Goal: Navigation & Orientation: Understand site structure

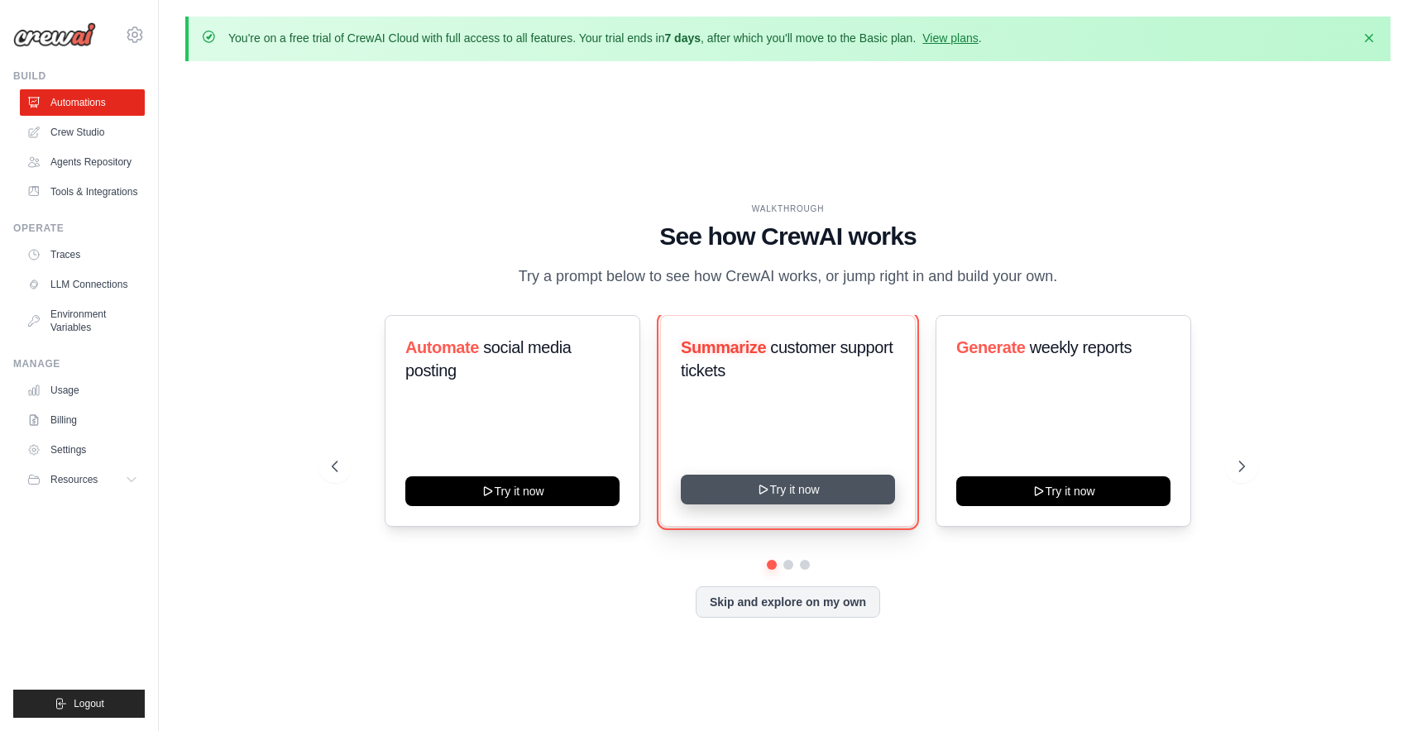
click at [805, 498] on button "Try it now" at bounding box center [788, 490] width 214 height 30
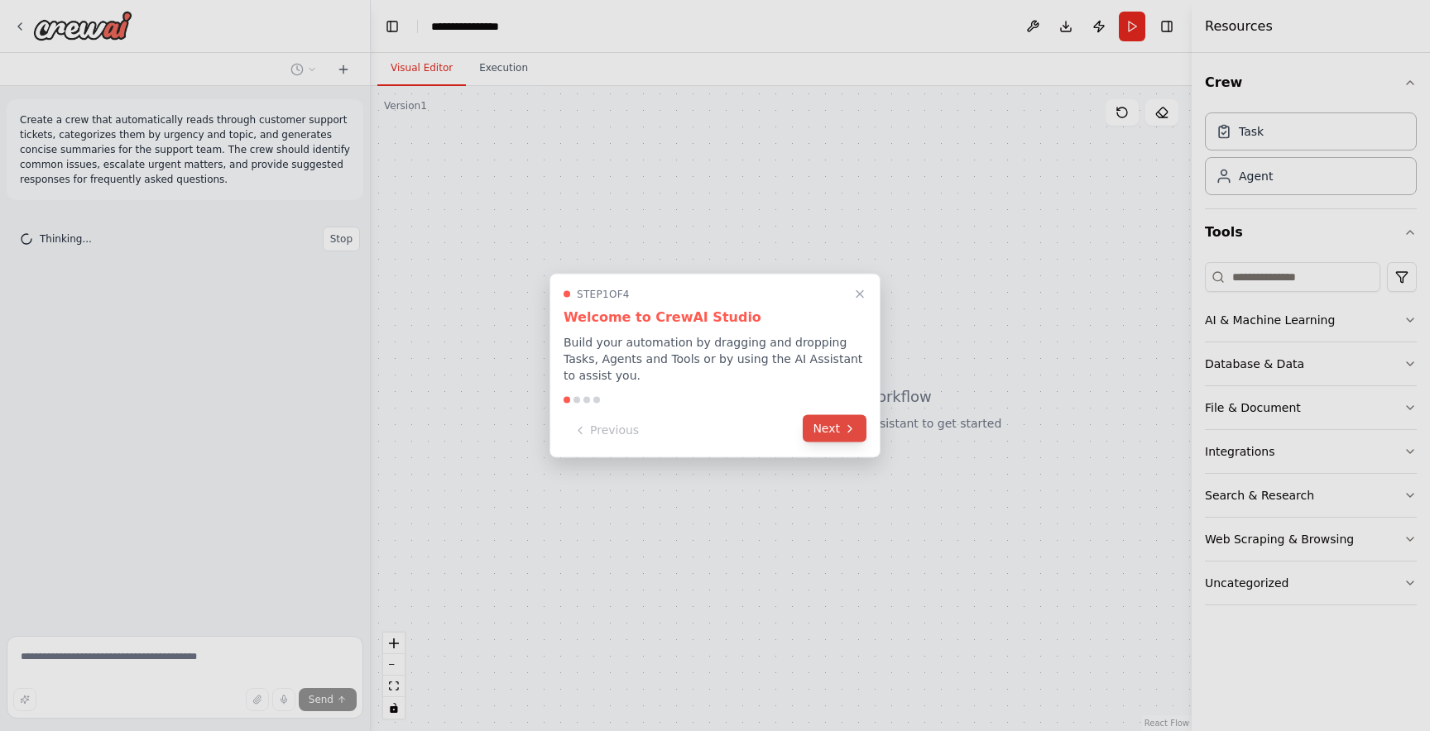
click at [843, 431] on icon at bounding box center [849, 428] width 13 height 13
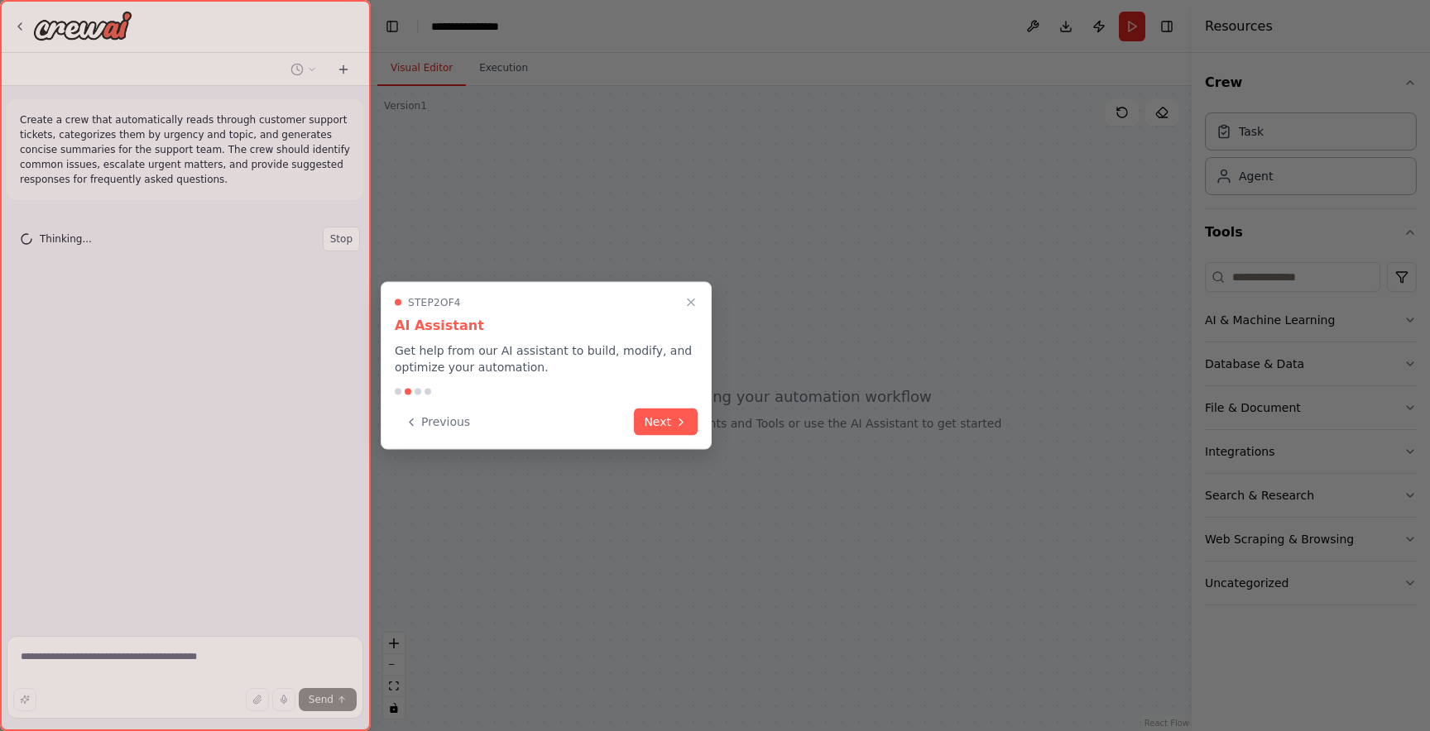
click at [689, 435] on div "Step 2 of 4 AI Assistant Get help from our AI assistant to build, modify, and o…" at bounding box center [546, 366] width 331 height 168
click at [689, 429] on button "Next" at bounding box center [666, 420] width 64 height 27
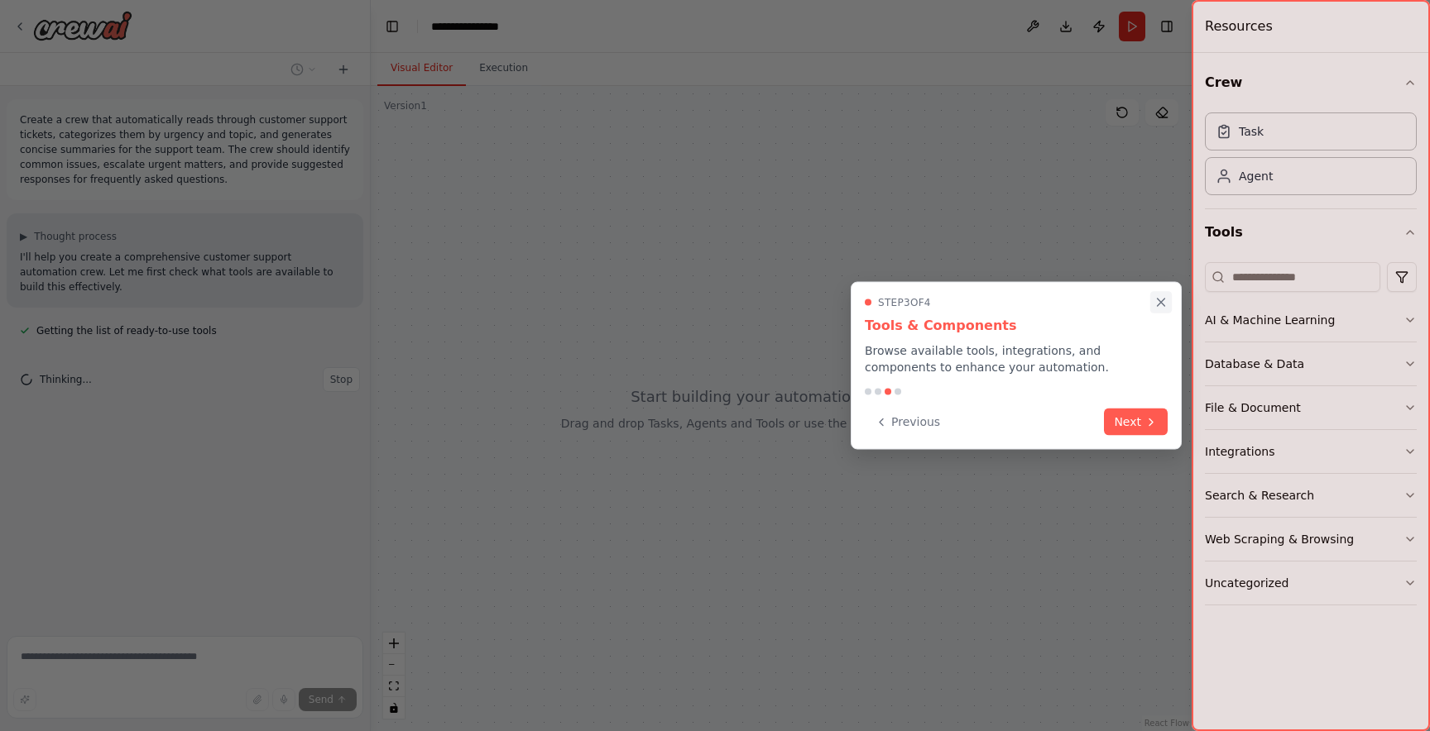
click at [1164, 292] on button "Close walkthrough" at bounding box center [1161, 302] width 22 height 22
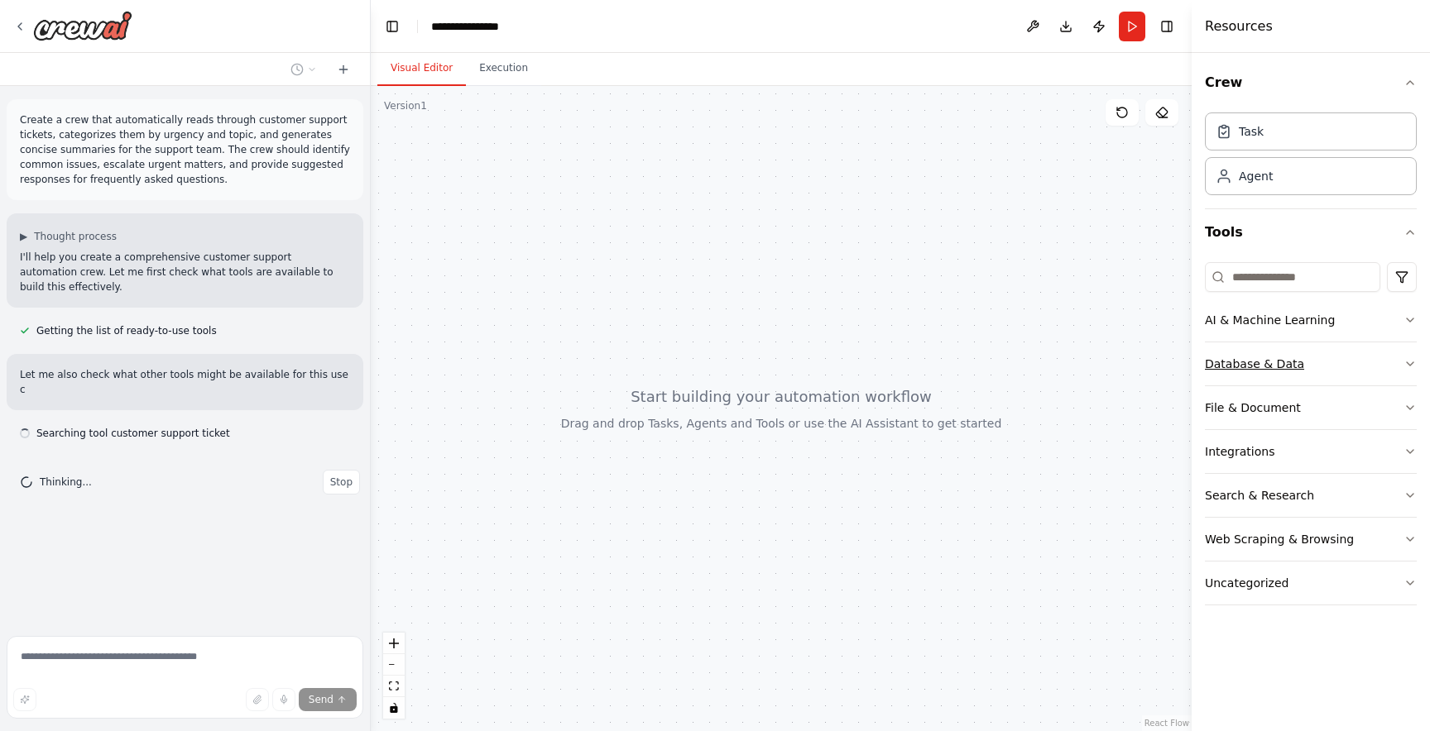
click at [1229, 367] on div "Database & Data" at bounding box center [1254, 364] width 99 height 17
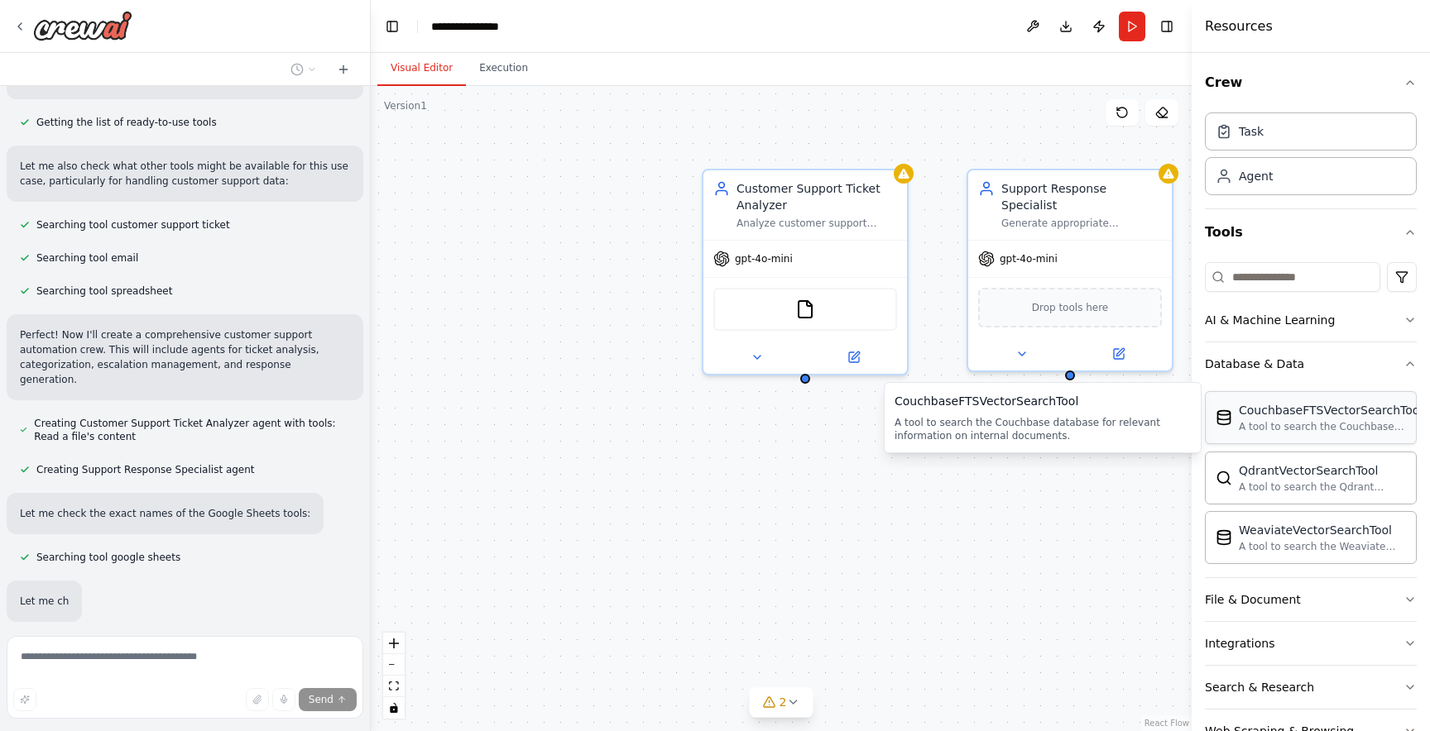
scroll to position [248, 0]
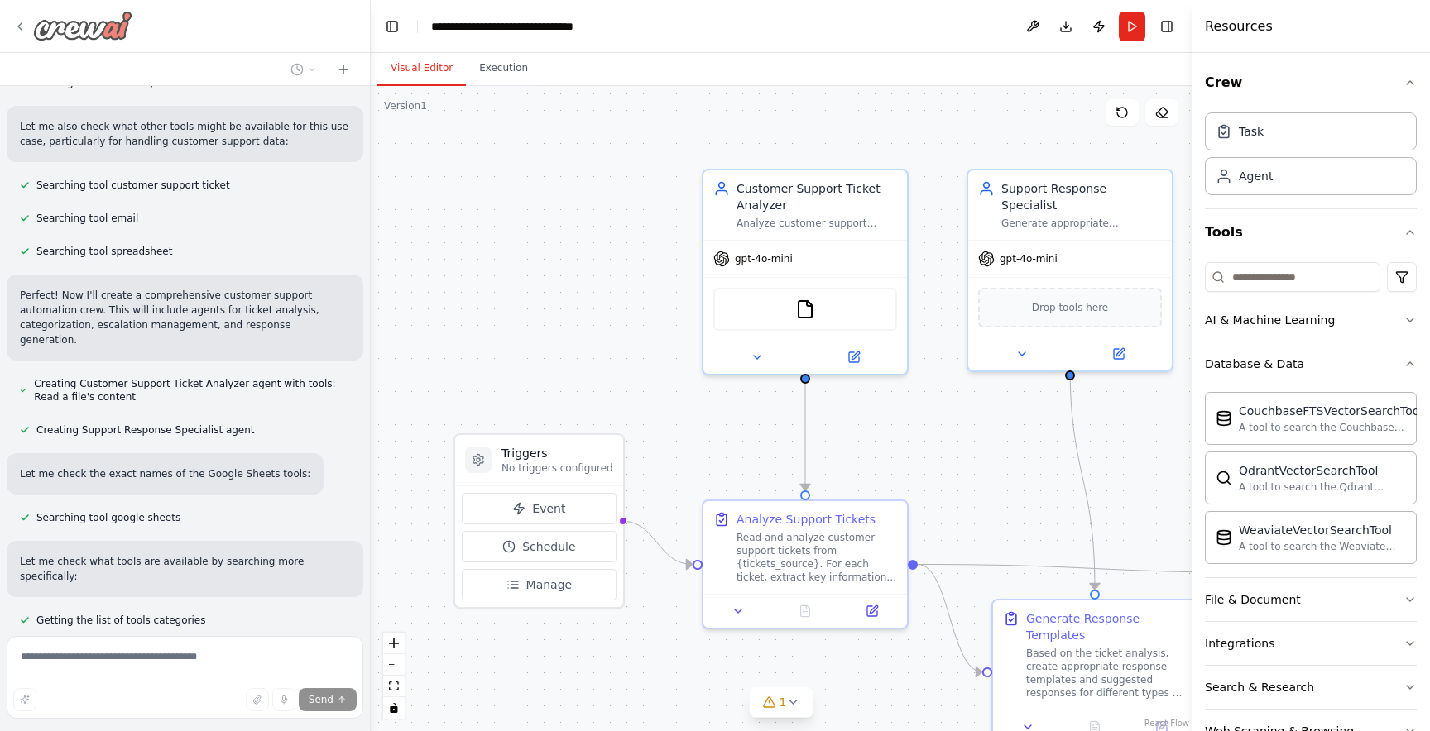
click at [23, 24] on icon at bounding box center [19, 26] width 13 height 13
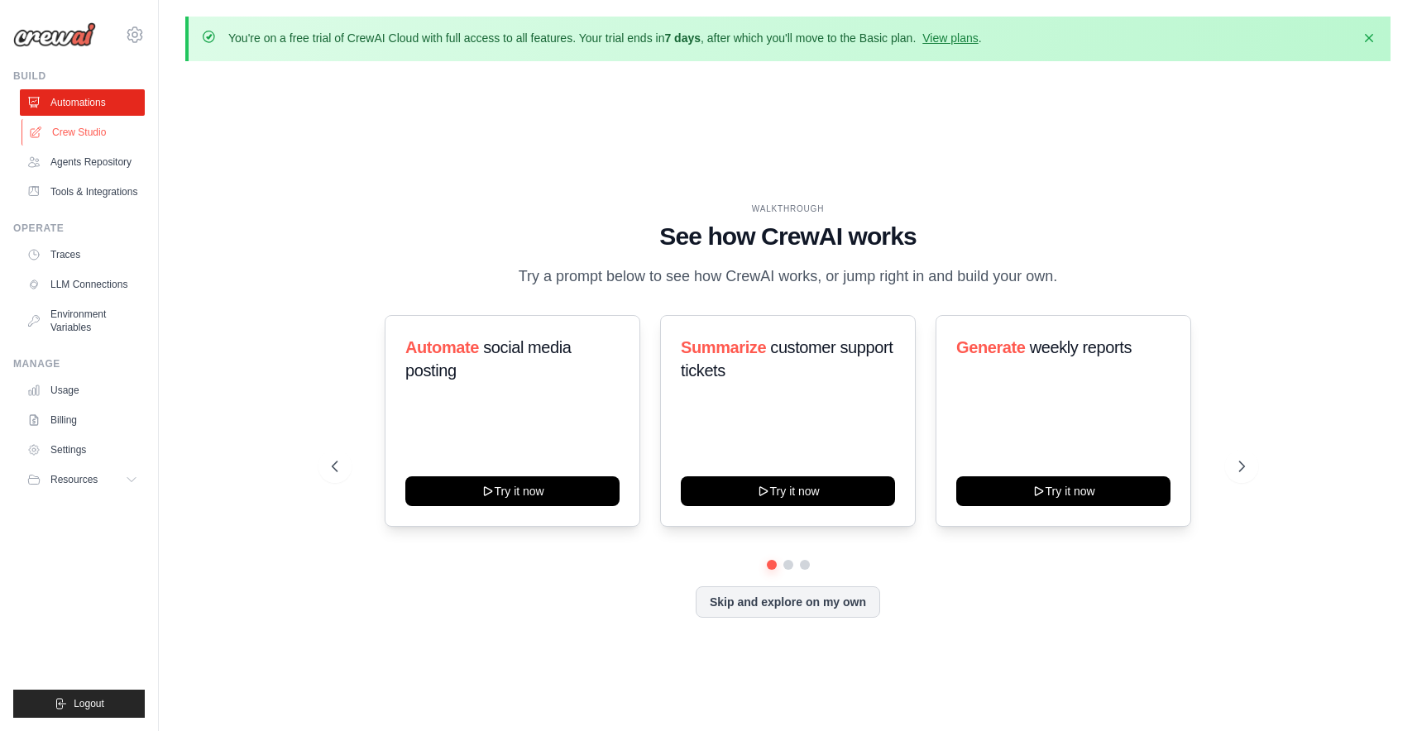
click at [62, 138] on link "Crew Studio" at bounding box center [84, 132] width 125 height 26
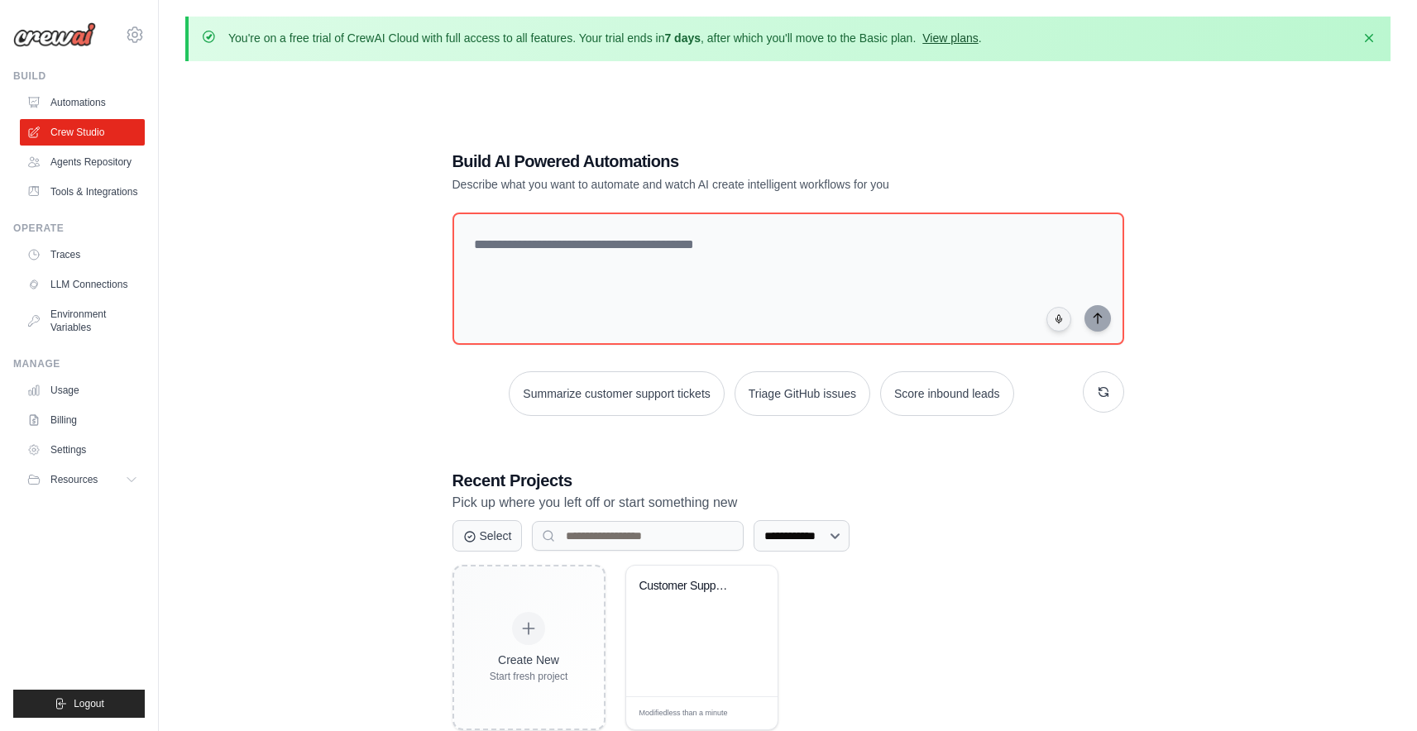
click at [944, 38] on link "View plans" at bounding box center [950, 37] width 55 height 13
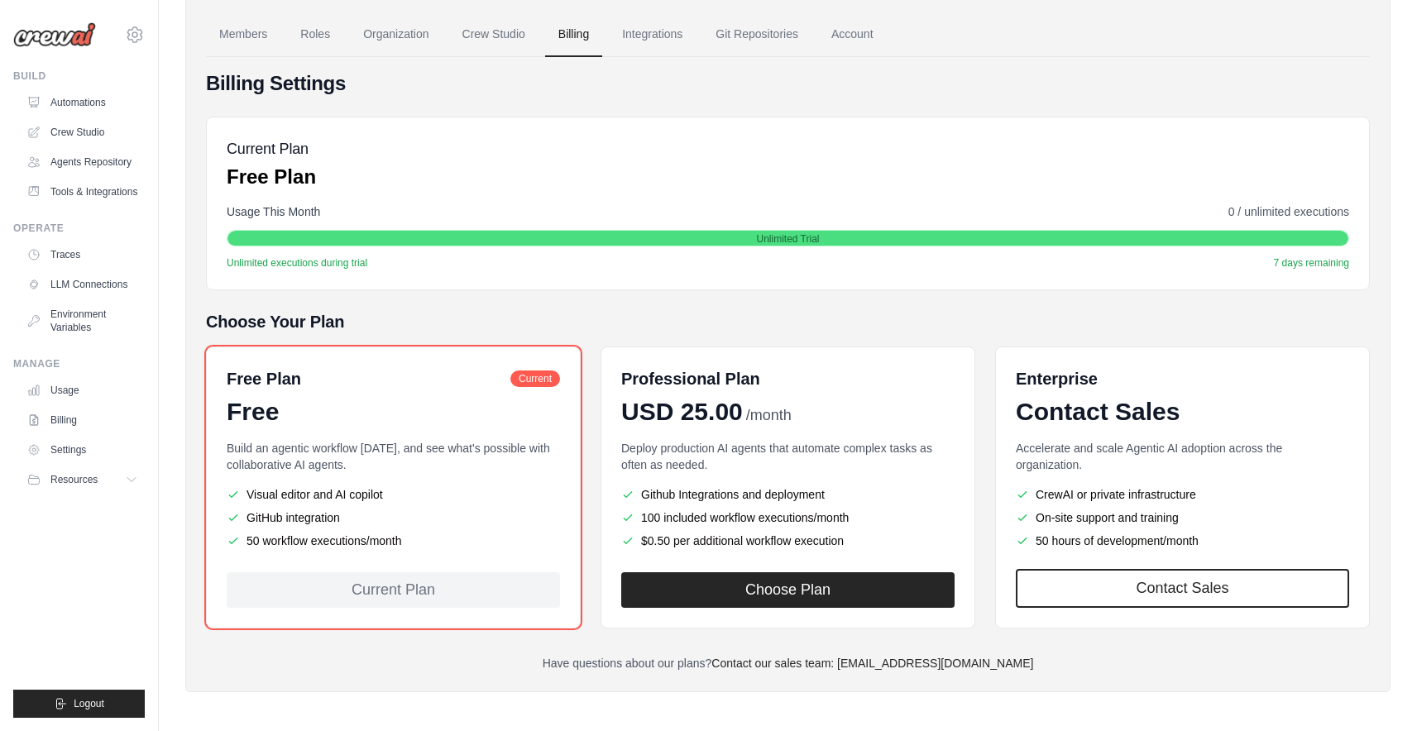
scroll to position [136, 0]
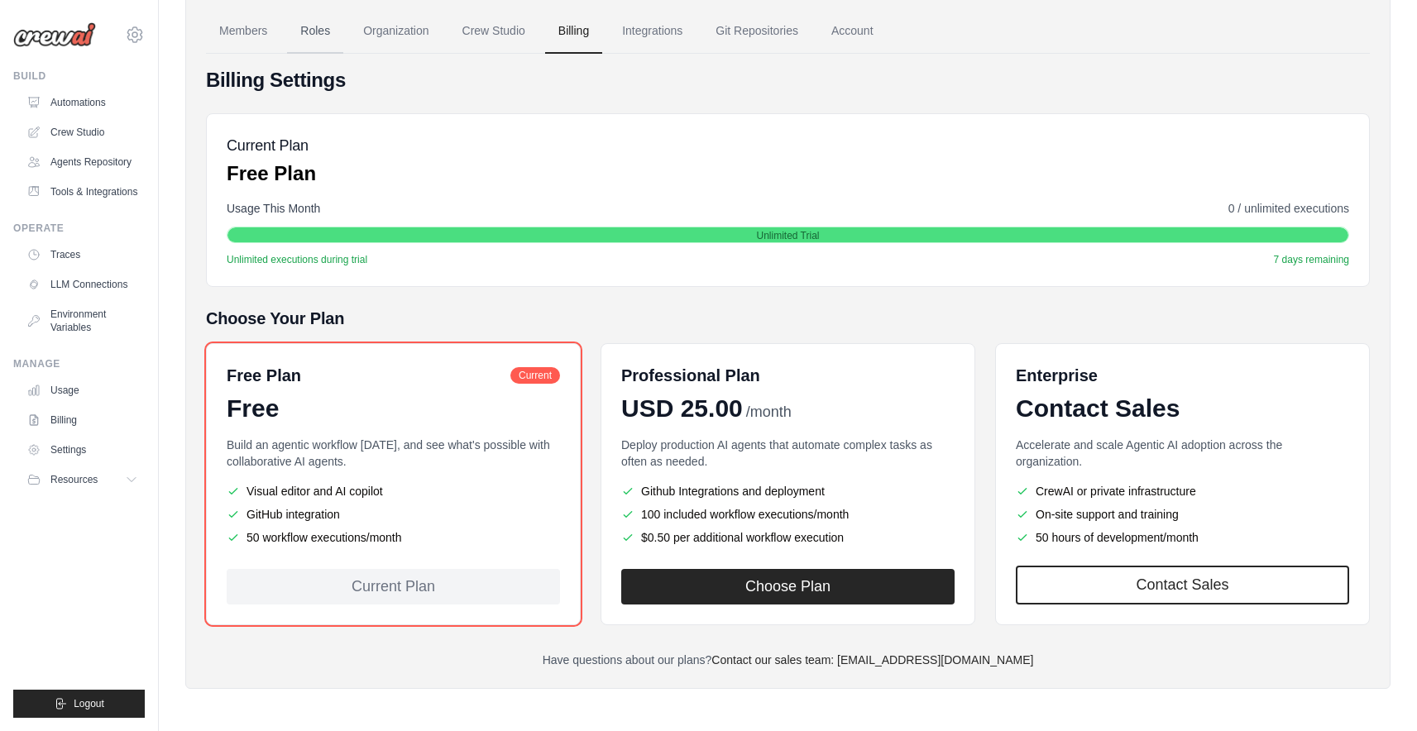
click at [318, 45] on link "Roles" at bounding box center [315, 31] width 56 height 45
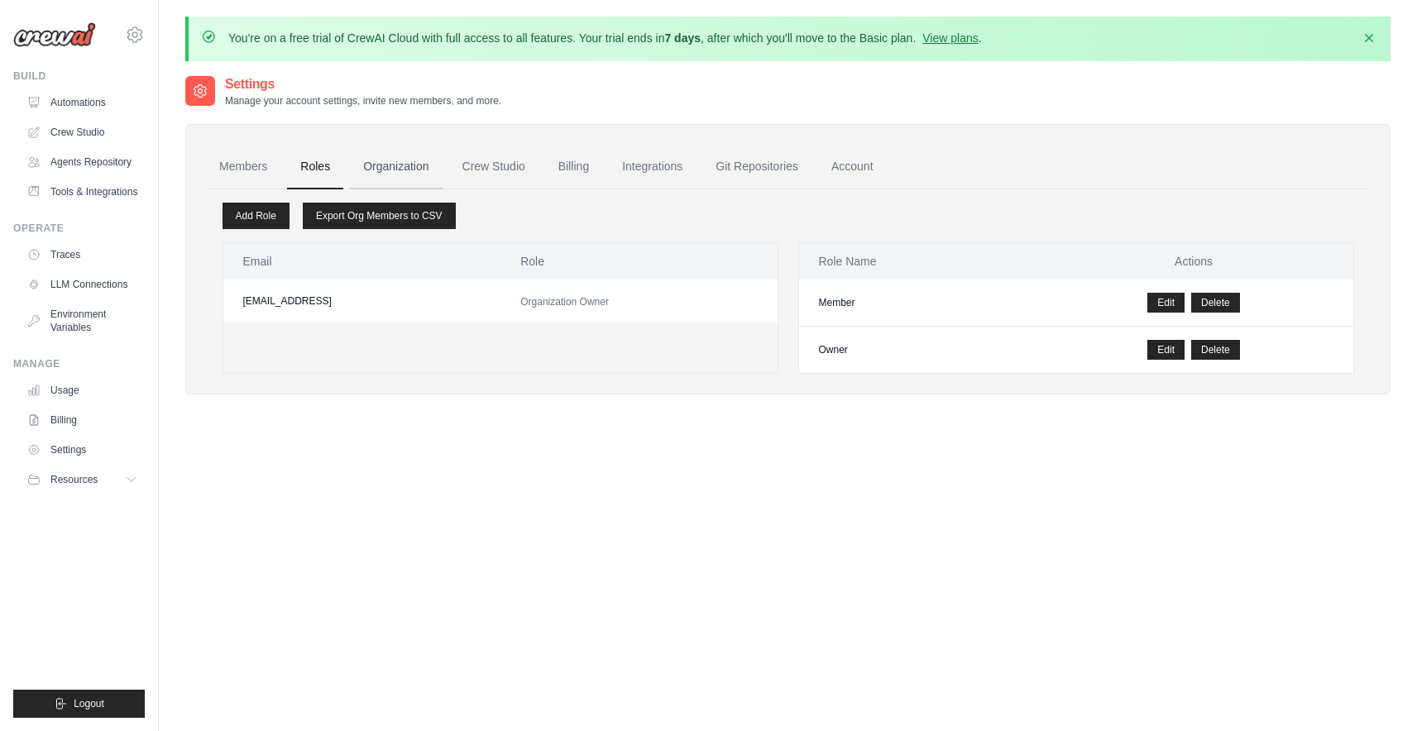
click at [400, 167] on link "Organization" at bounding box center [396, 167] width 92 height 45
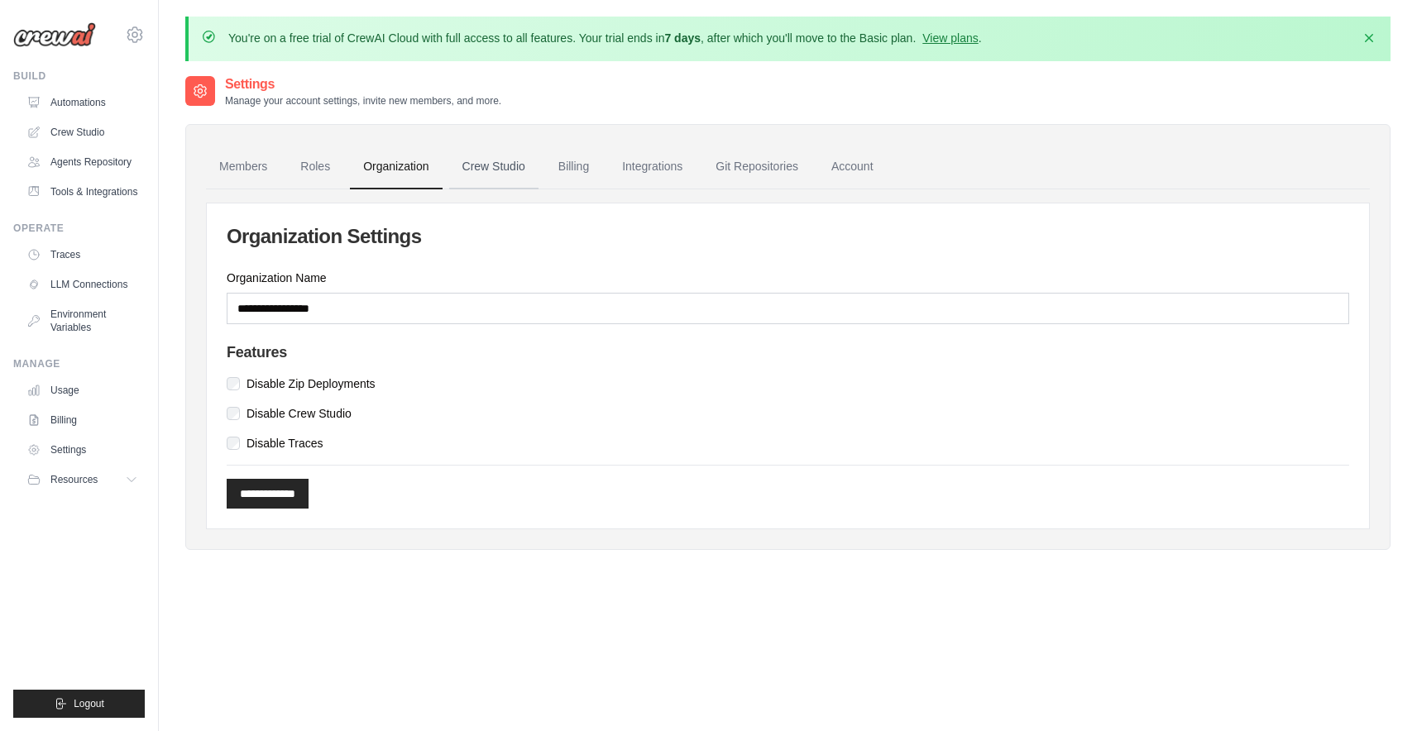
click at [483, 168] on link "Crew Studio" at bounding box center [493, 167] width 89 height 45
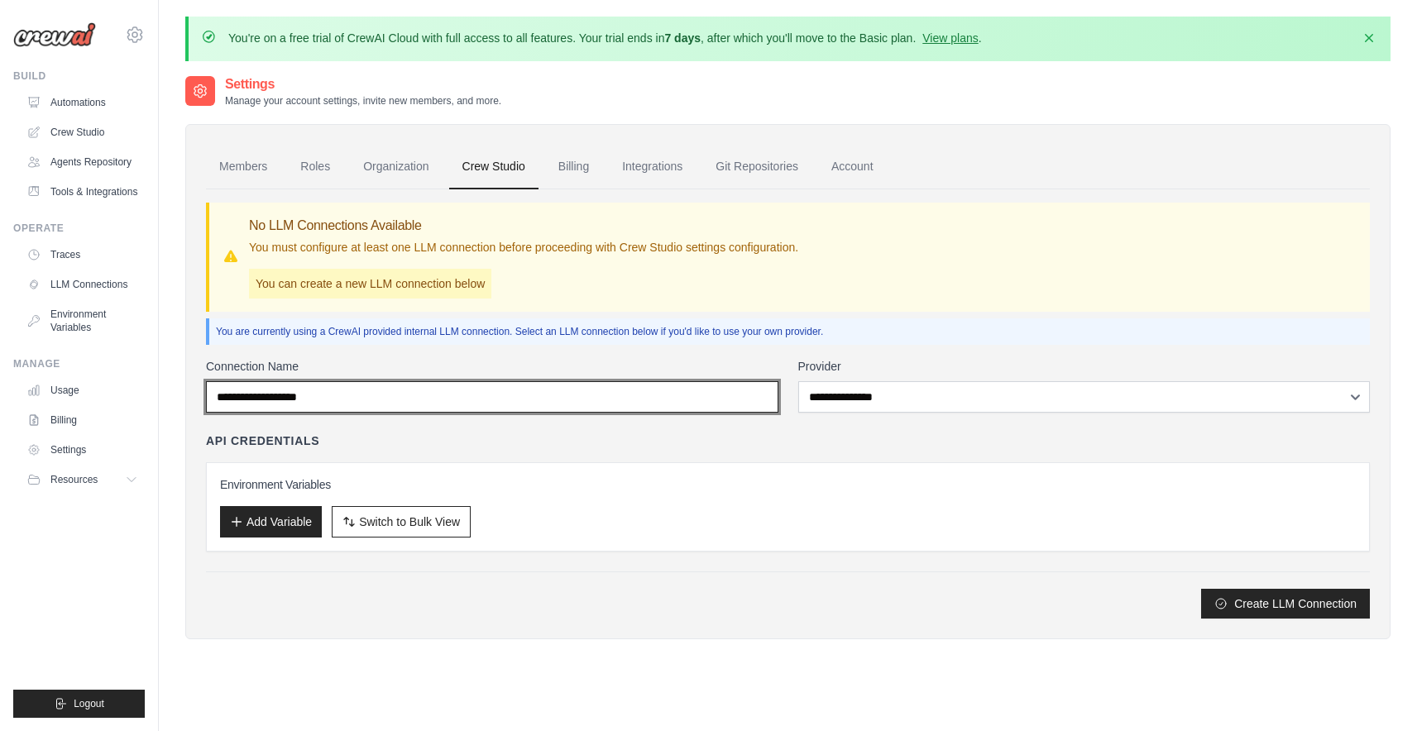
click at [551, 404] on input "Connection Name" at bounding box center [492, 396] width 573 height 31
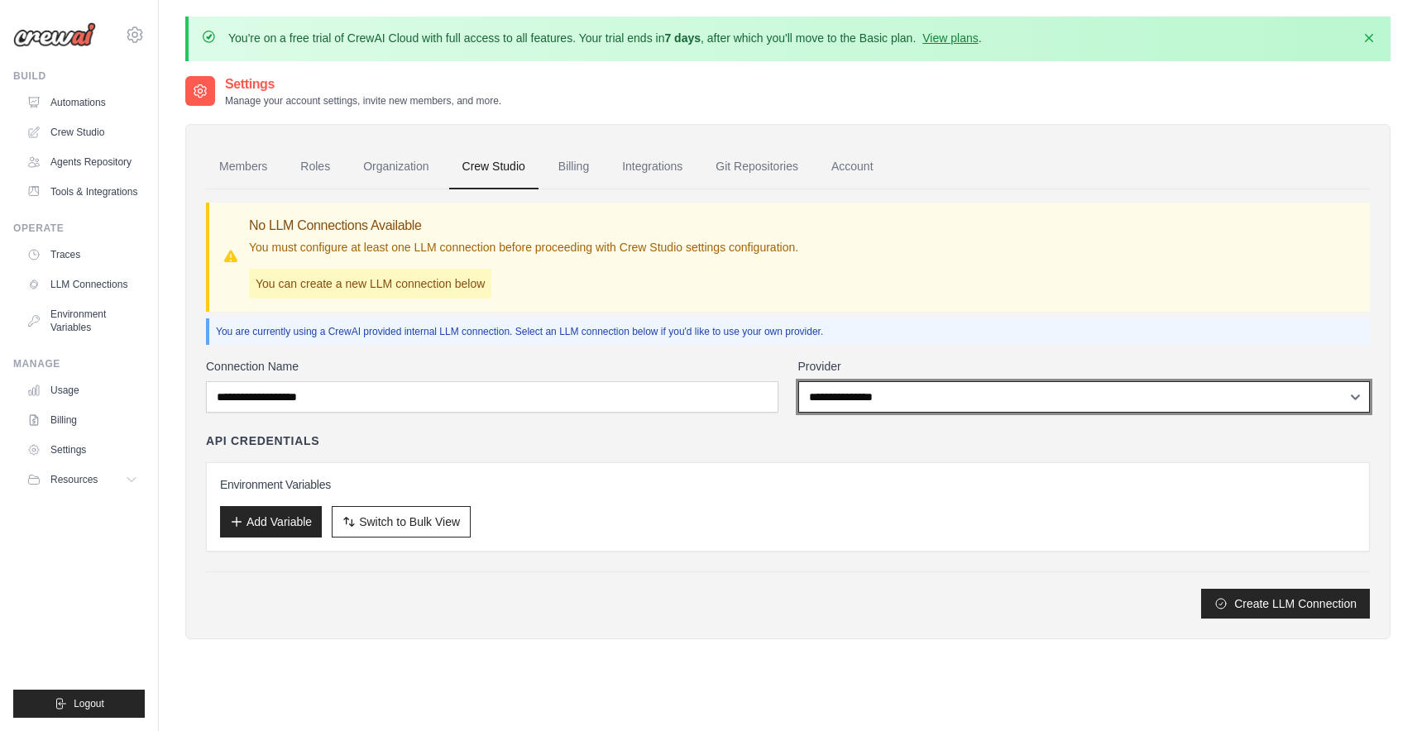
click at [809, 398] on select "**********" at bounding box center [1084, 396] width 573 height 31
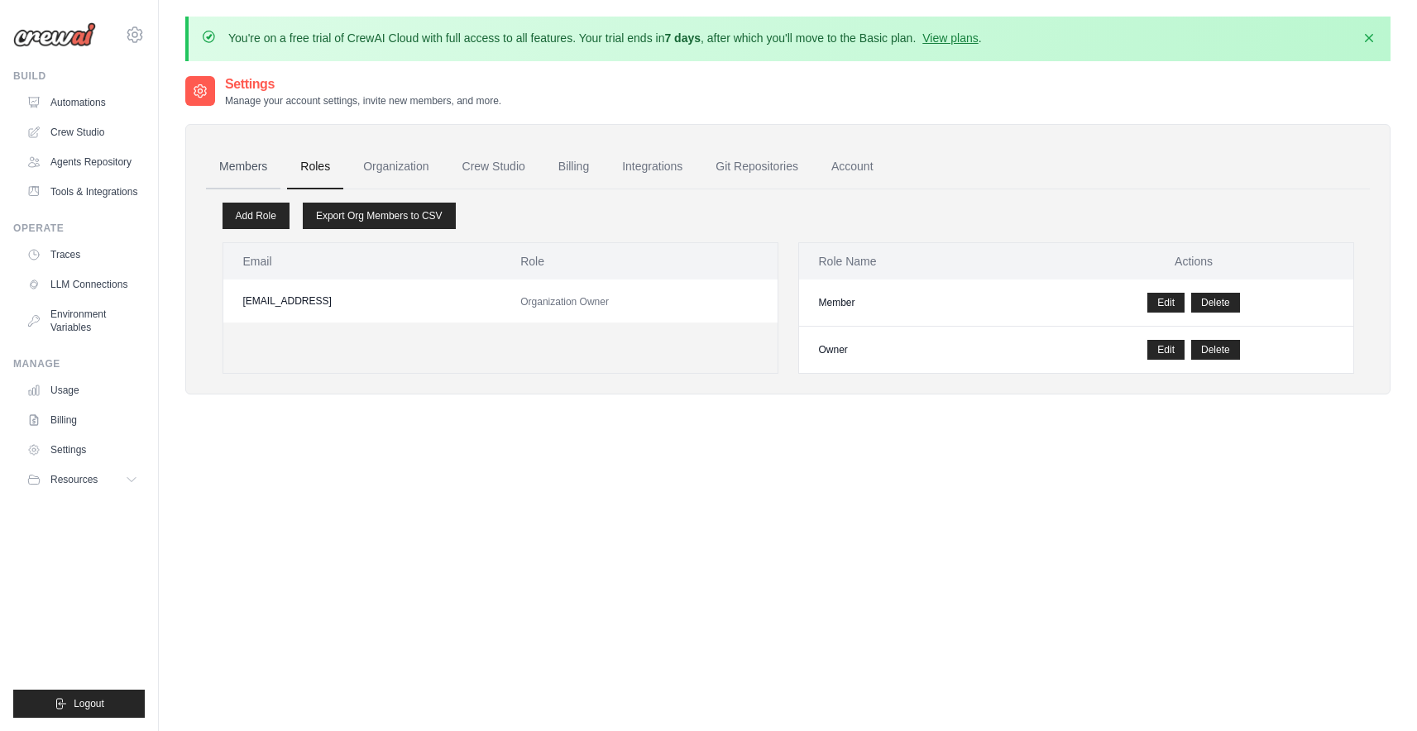
click at [228, 156] on link "Members" at bounding box center [243, 167] width 74 height 45
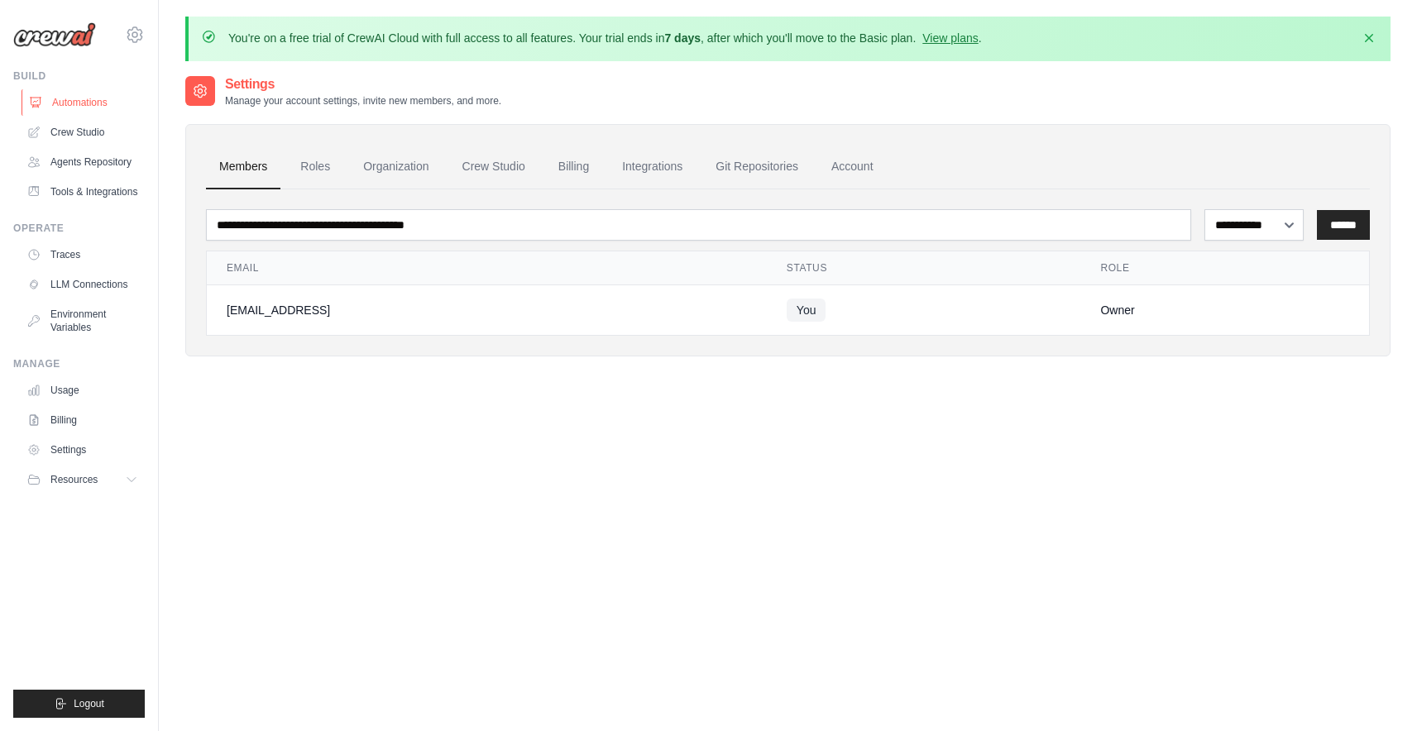
click at [89, 95] on link "Automations" at bounding box center [84, 102] width 125 height 26
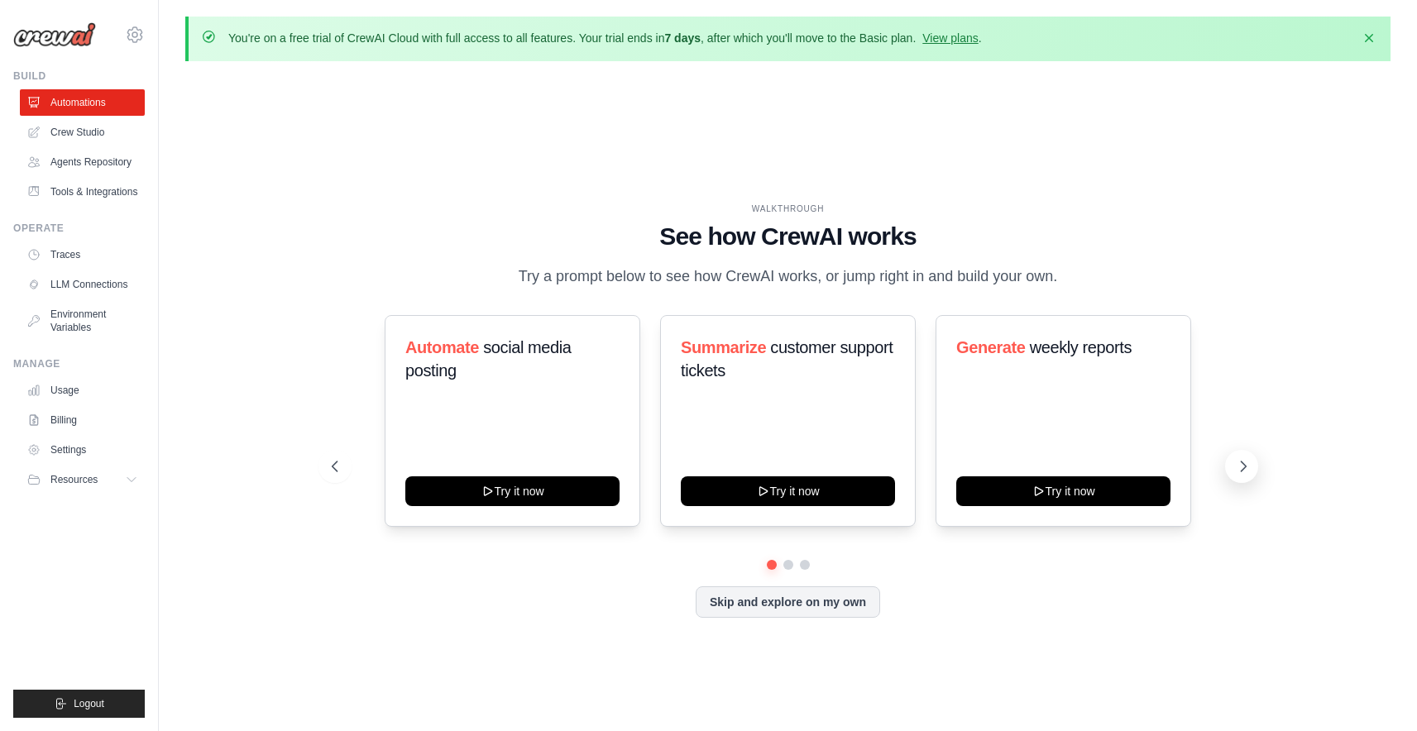
click at [1247, 471] on icon at bounding box center [1243, 466] width 17 height 17
click at [1246, 472] on icon at bounding box center [1243, 466] width 17 height 17
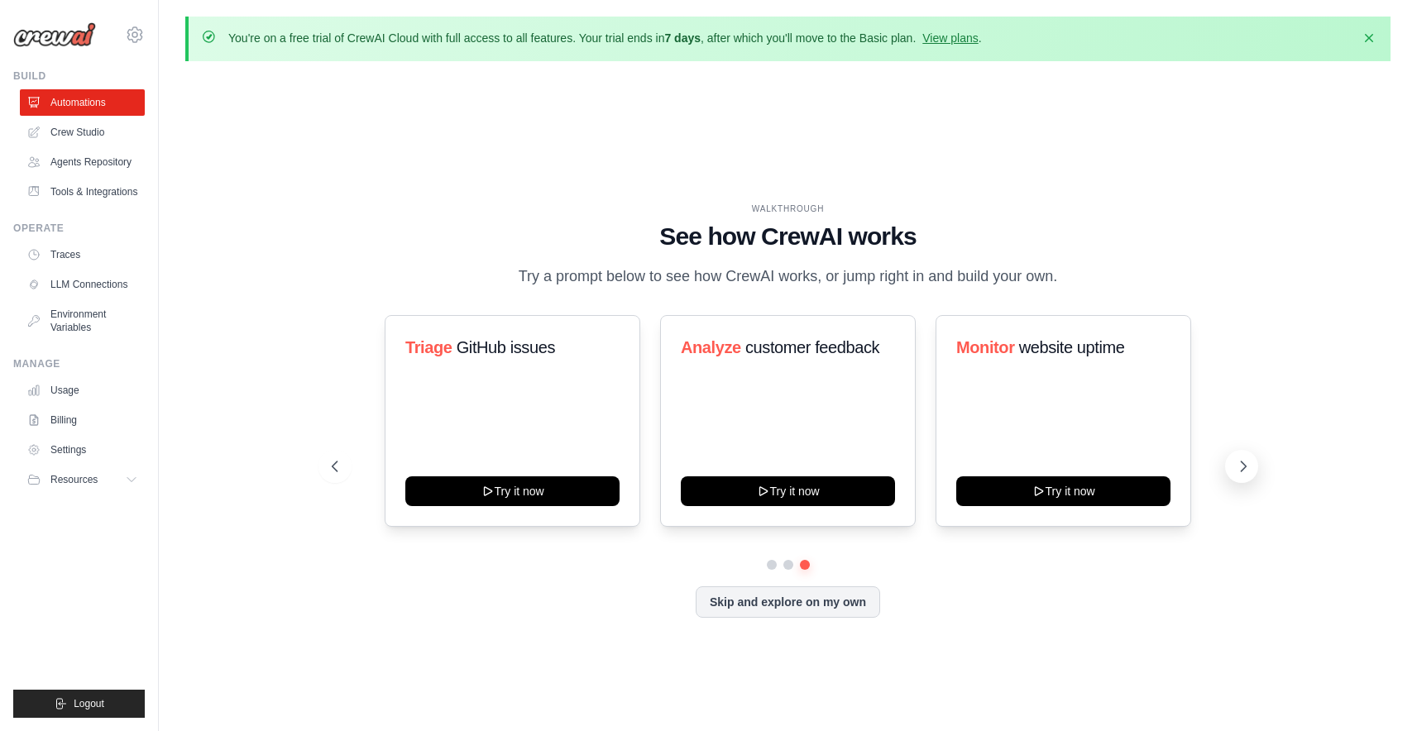
click at [1246, 472] on icon at bounding box center [1243, 466] width 17 height 17
click at [90, 165] on link "Agents Repository" at bounding box center [84, 162] width 125 height 26
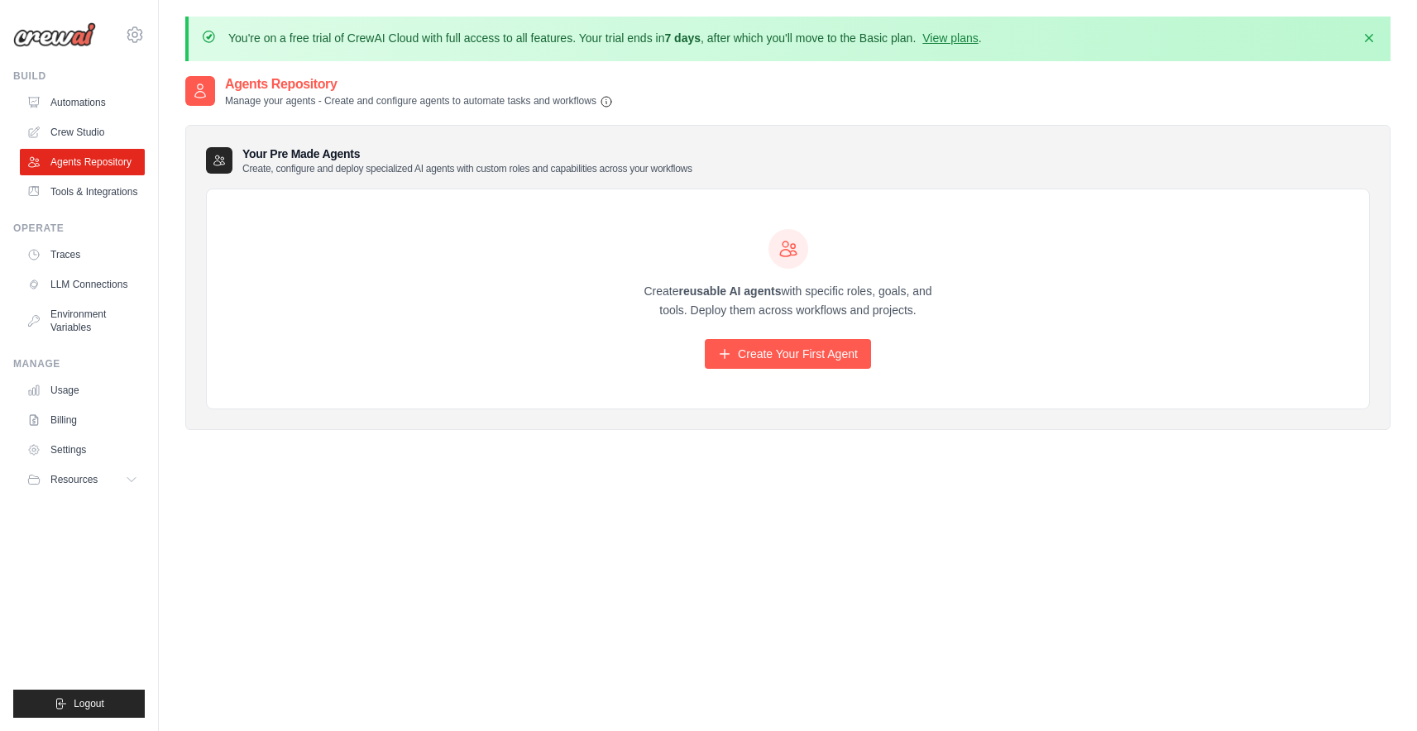
click at [292, 165] on p "Create, configure and deploy specialized AI agents with custom roles and capabi…" at bounding box center [467, 168] width 450 height 13
click at [128, 192] on link "Tools & Integrations" at bounding box center [84, 192] width 125 height 26
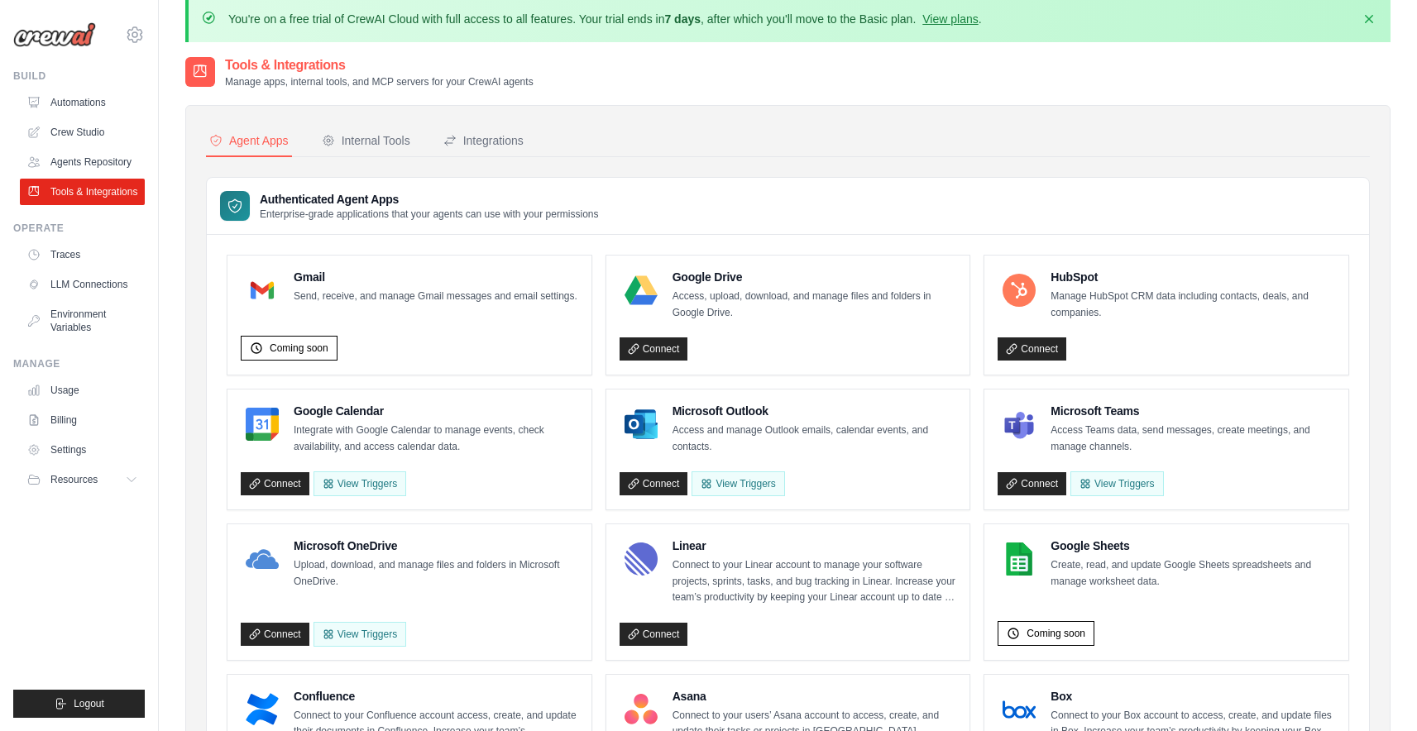
scroll to position [17, 0]
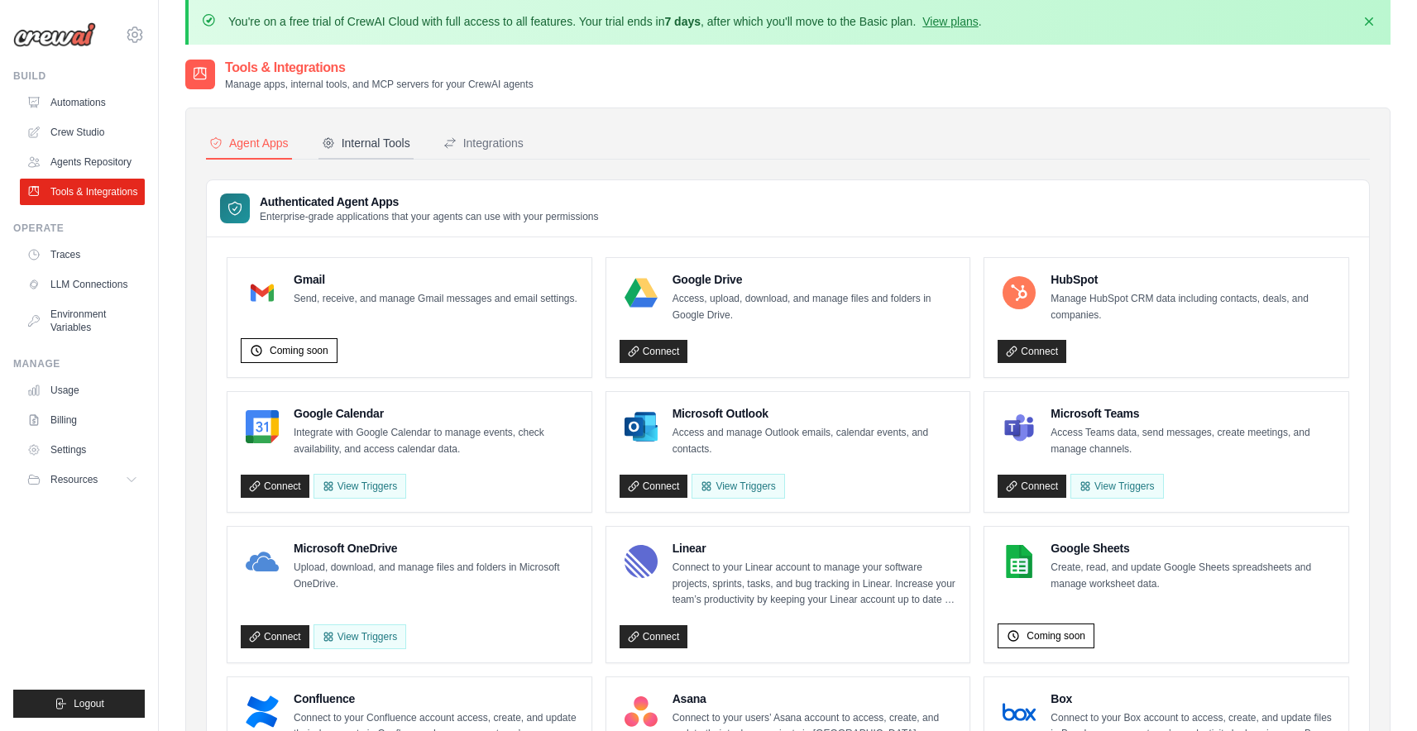
click at [361, 151] on button "Internal Tools" at bounding box center [366, 143] width 95 height 31
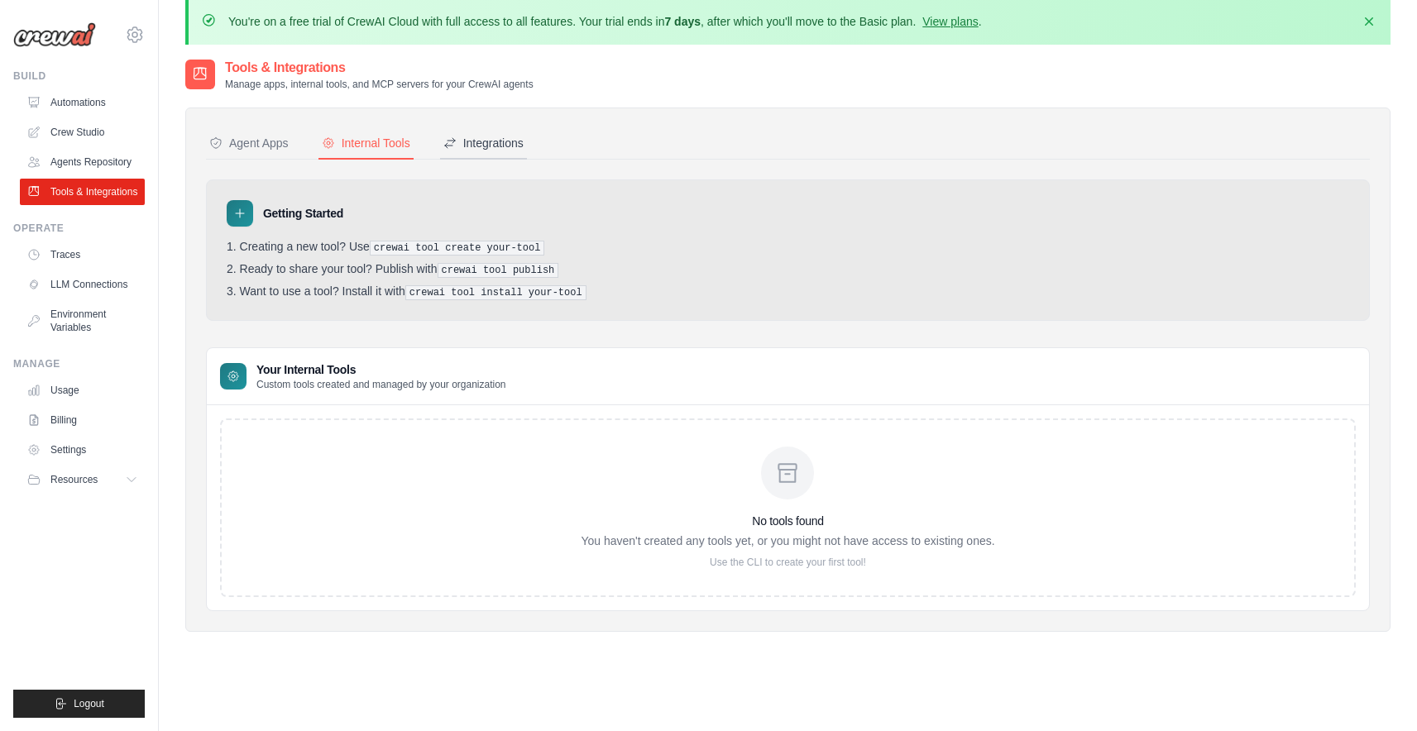
click at [469, 151] on button "Integrations" at bounding box center [483, 143] width 87 height 31
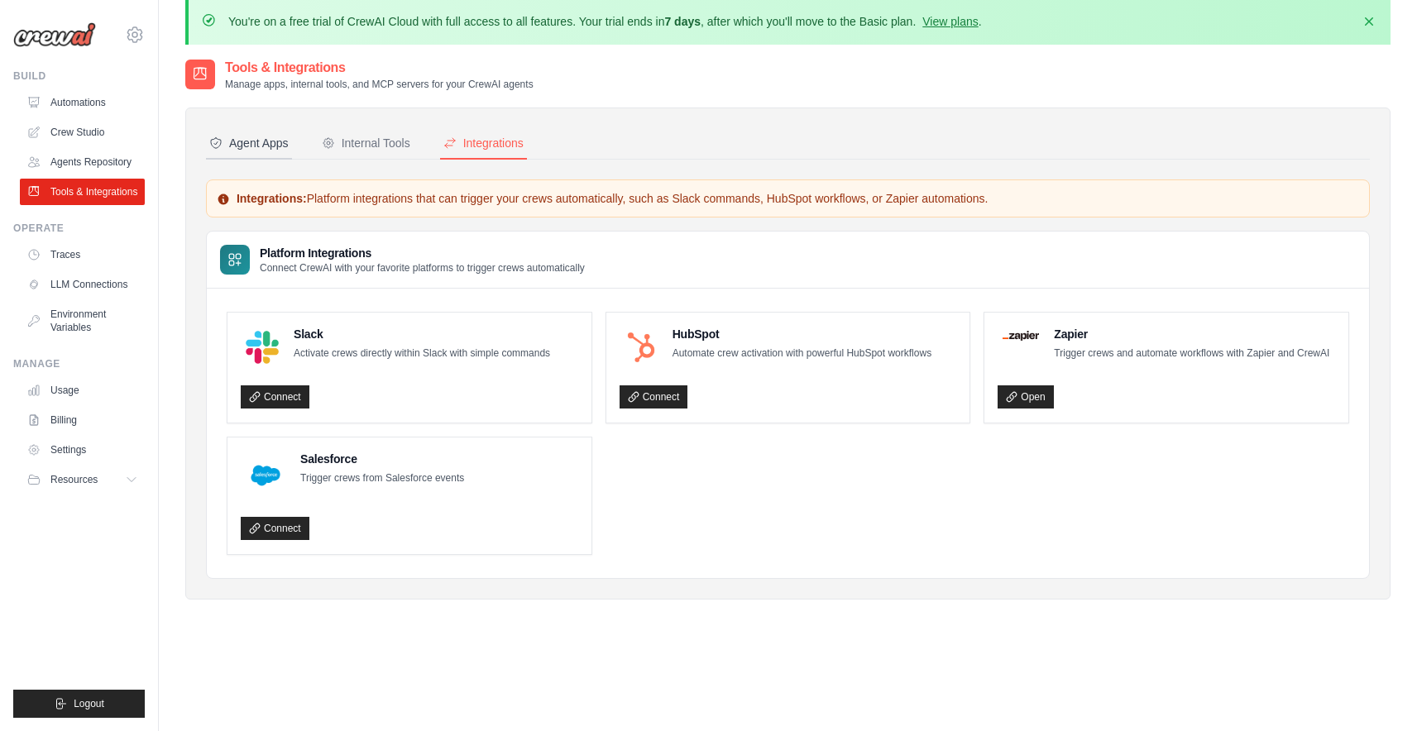
click at [263, 145] on div "Agent Apps" at bounding box center [248, 143] width 79 height 17
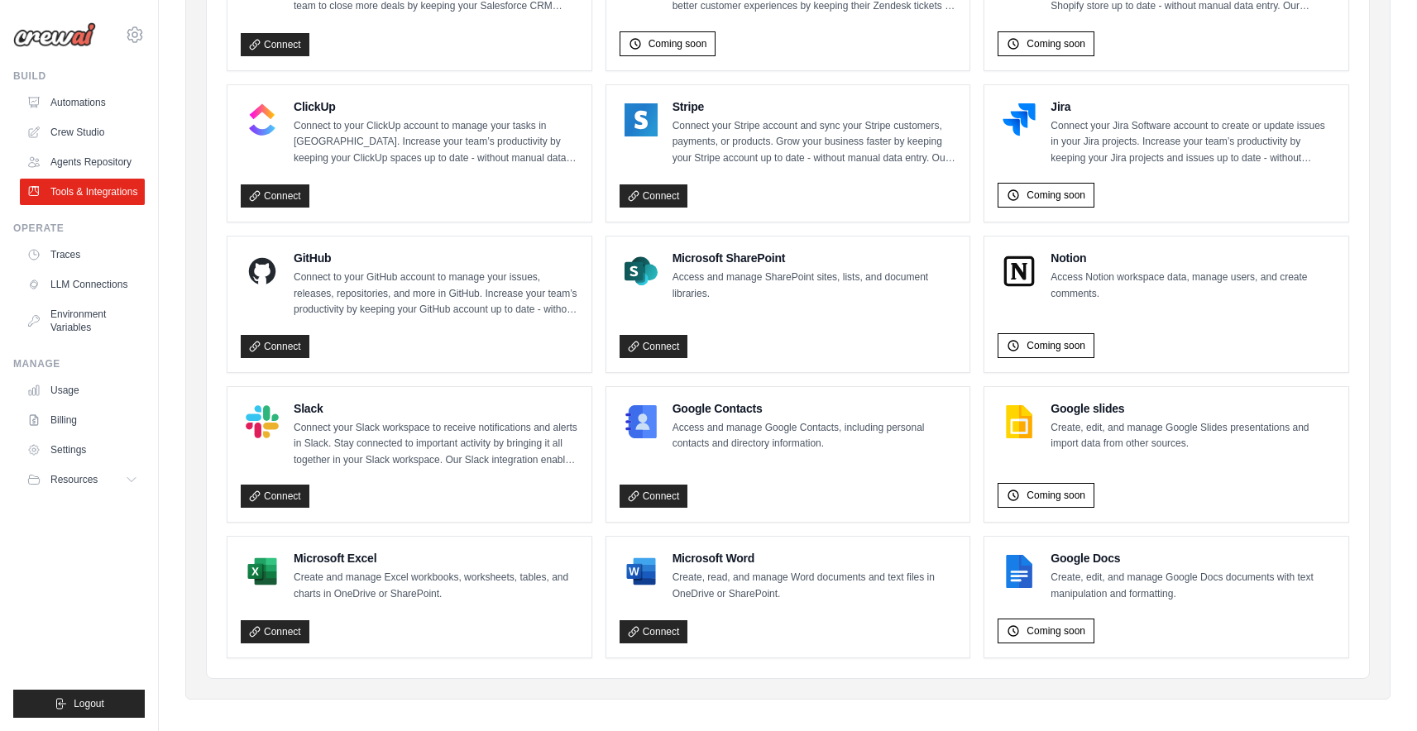
scroll to position [920, 0]
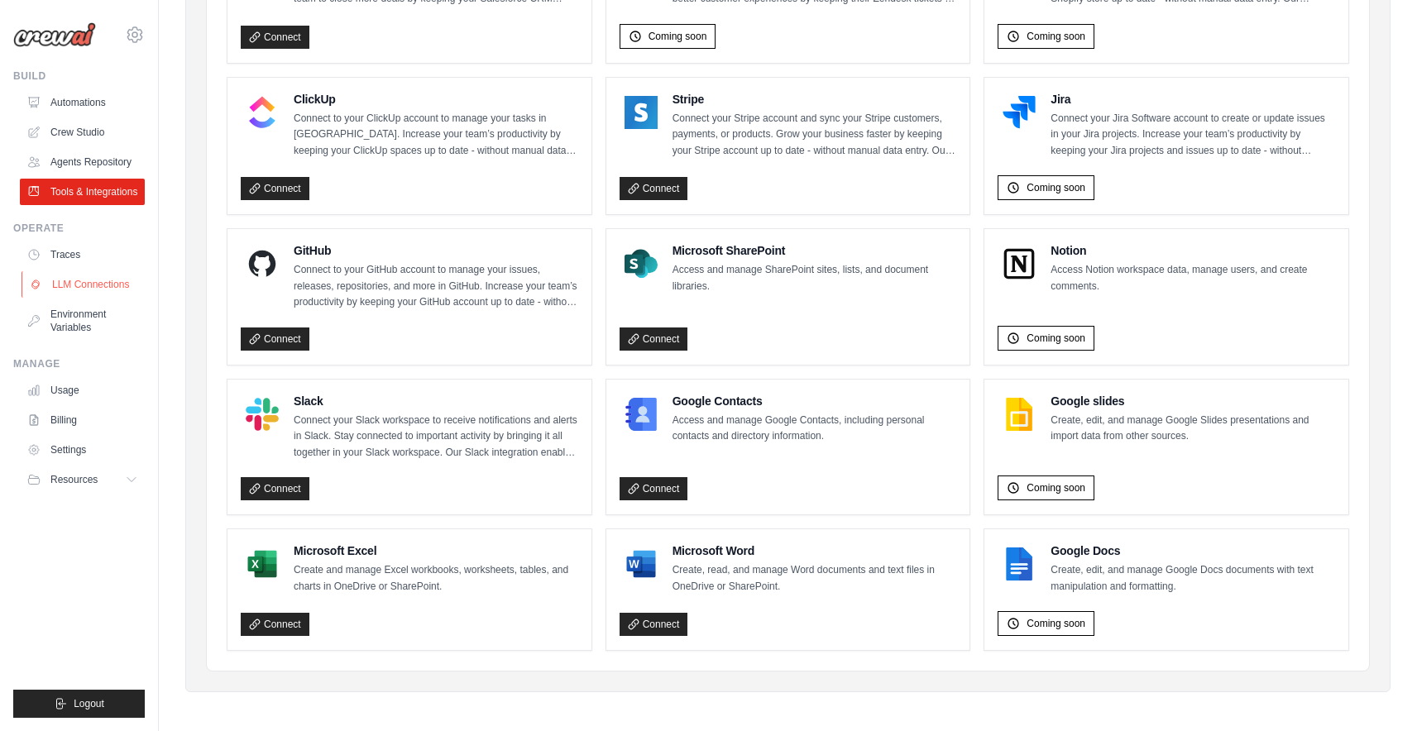
click at [115, 287] on link "LLM Connections" at bounding box center [84, 284] width 125 height 26
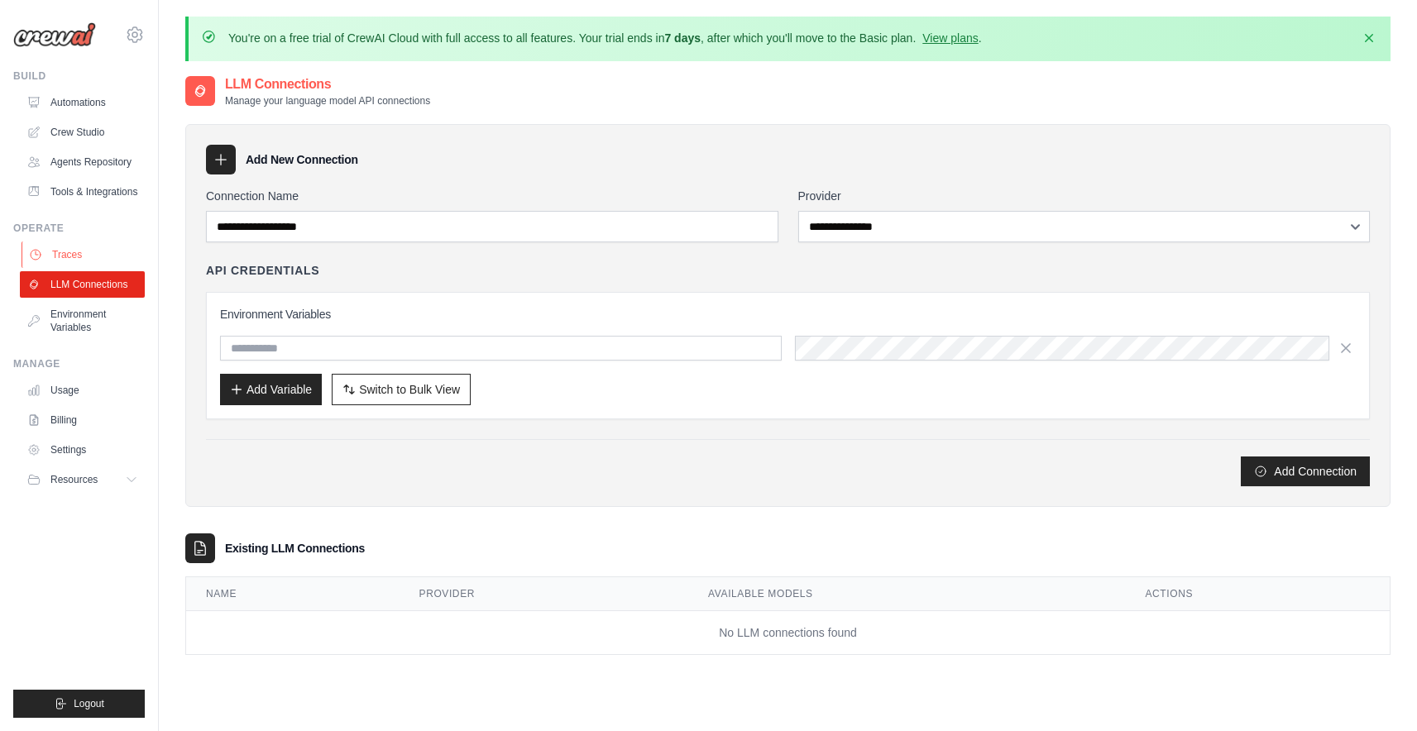
click at [74, 256] on link "Traces" at bounding box center [84, 255] width 125 height 26
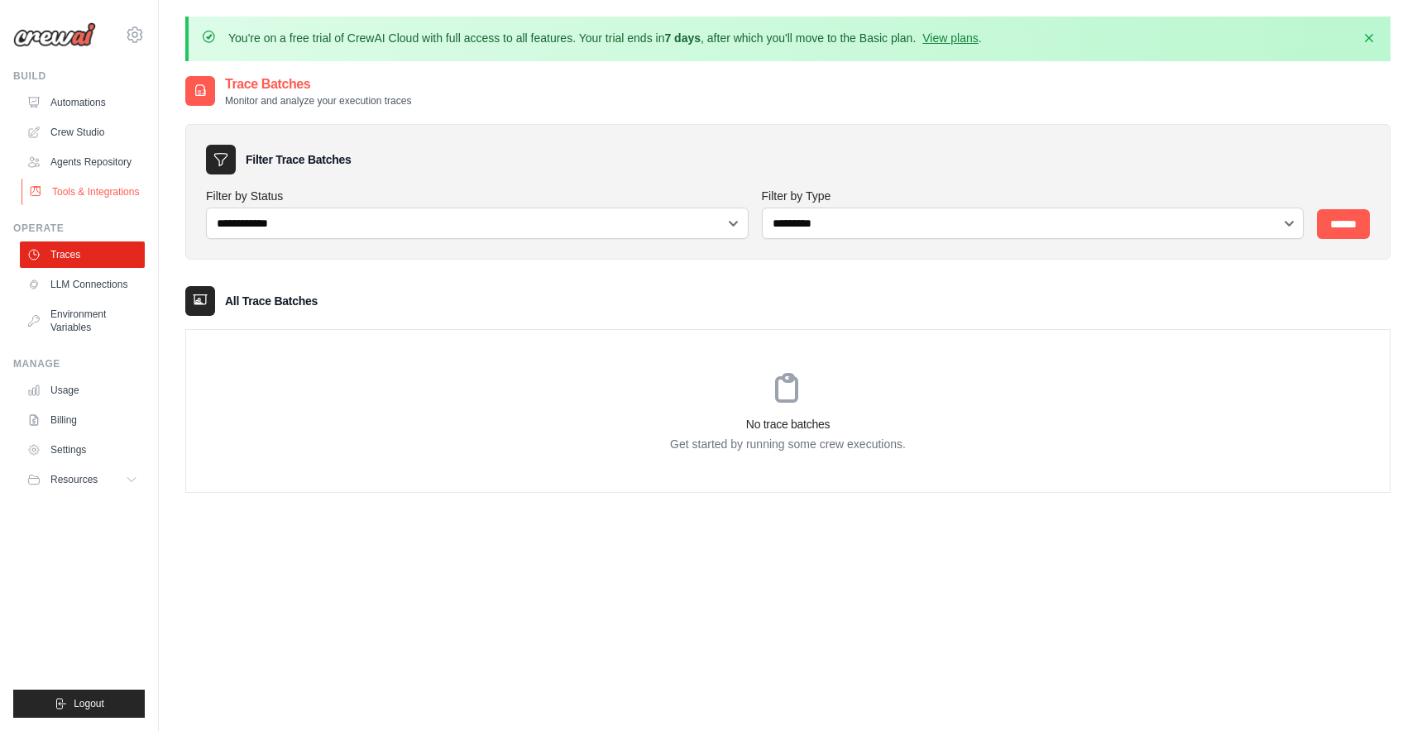
click at [95, 189] on link "Tools & Integrations" at bounding box center [84, 192] width 125 height 26
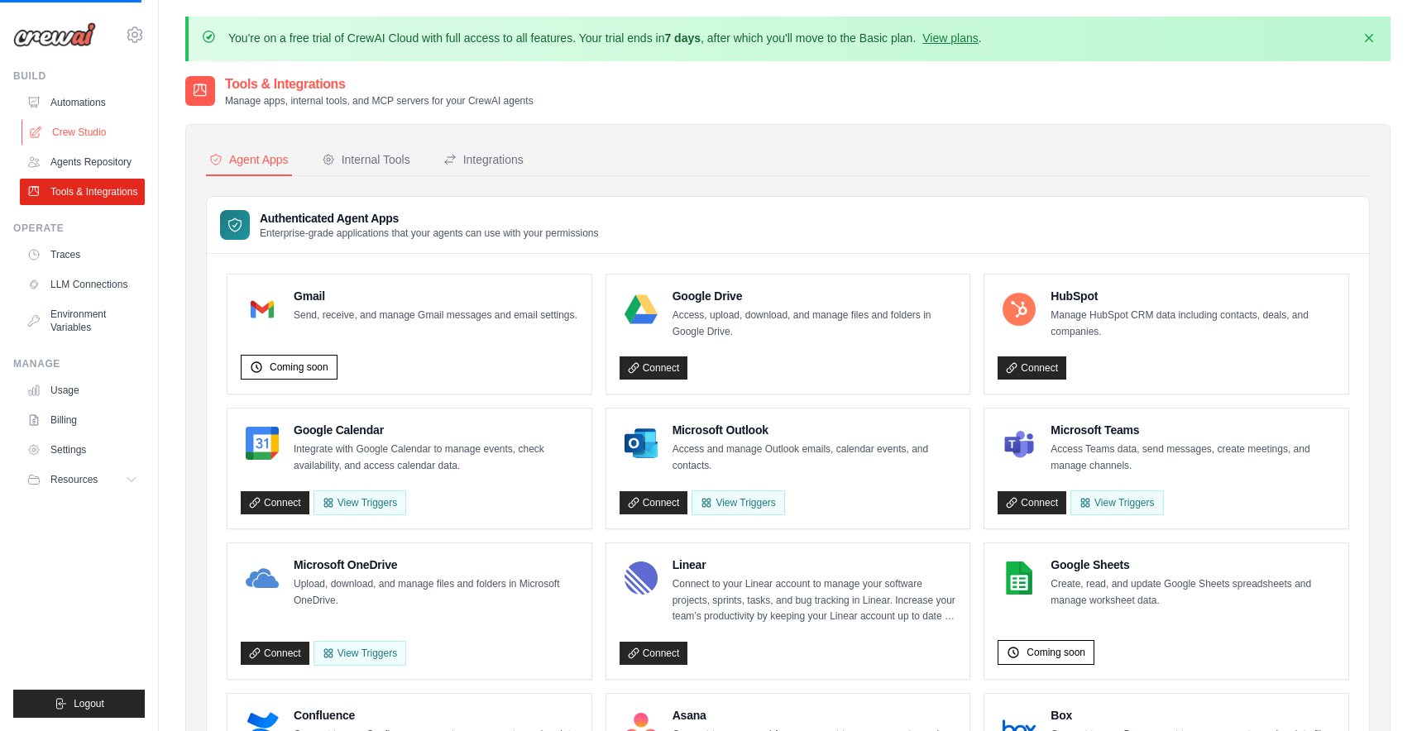
click at [99, 137] on link "Crew Studio" at bounding box center [84, 132] width 125 height 26
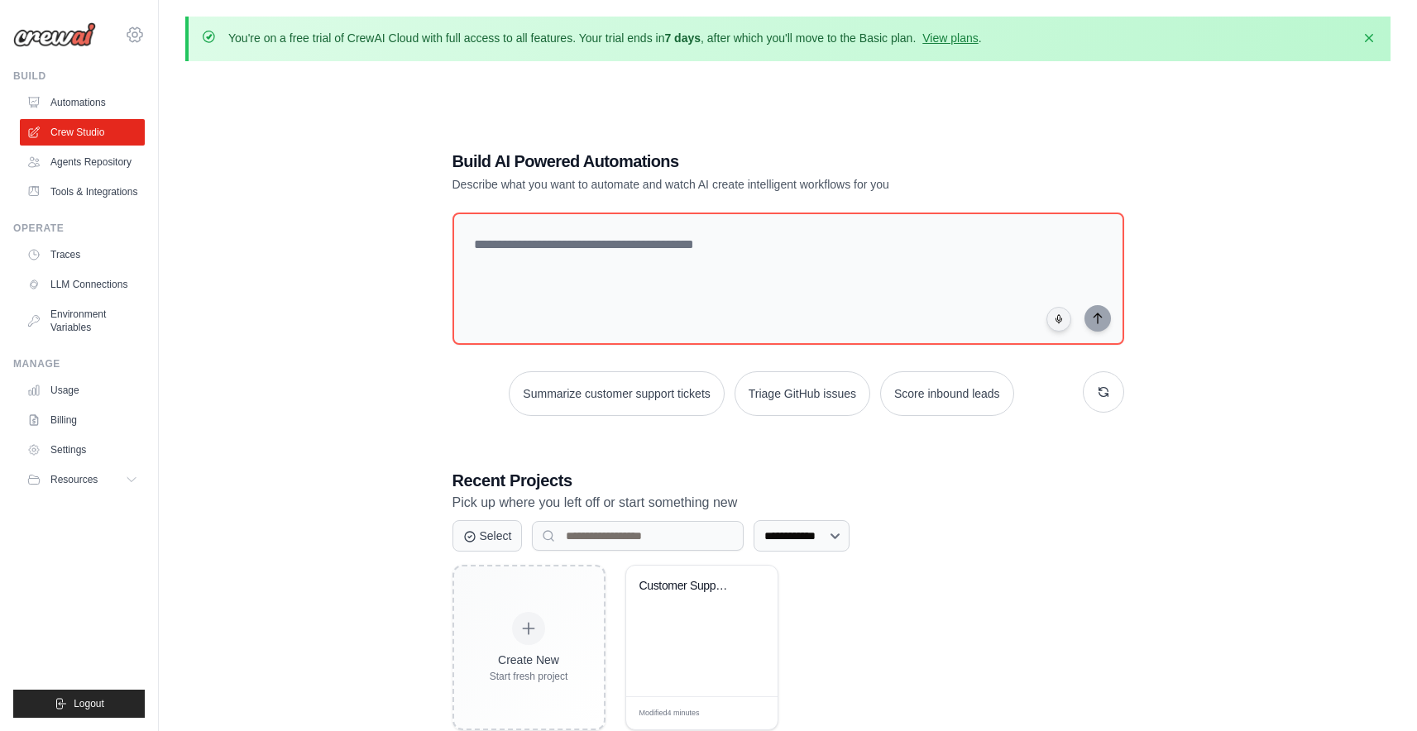
click at [134, 38] on icon at bounding box center [135, 35] width 20 height 20
click at [134, 40] on icon at bounding box center [134, 34] width 15 height 14
click at [165, 108] on span "Settings" at bounding box center [206, 102] width 131 height 17
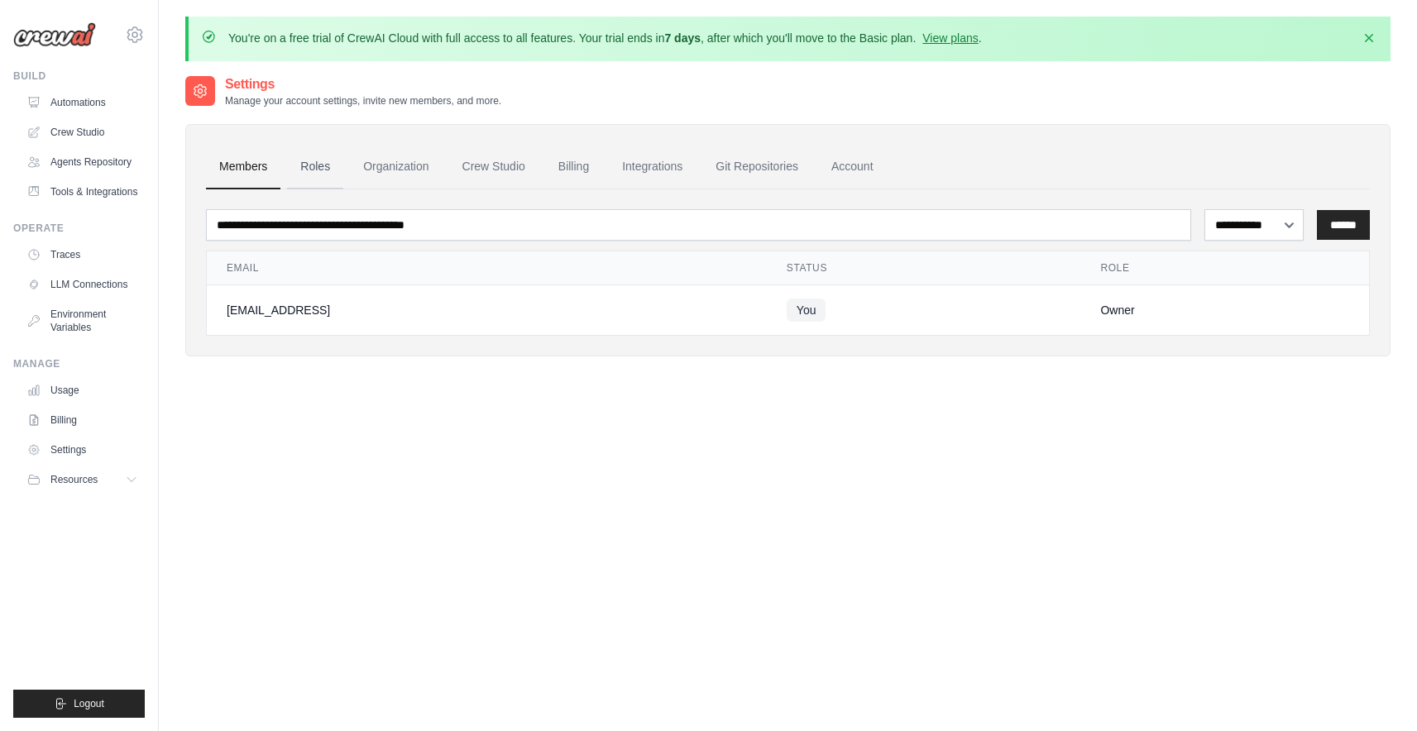
click at [297, 175] on link "Roles" at bounding box center [315, 167] width 56 height 45
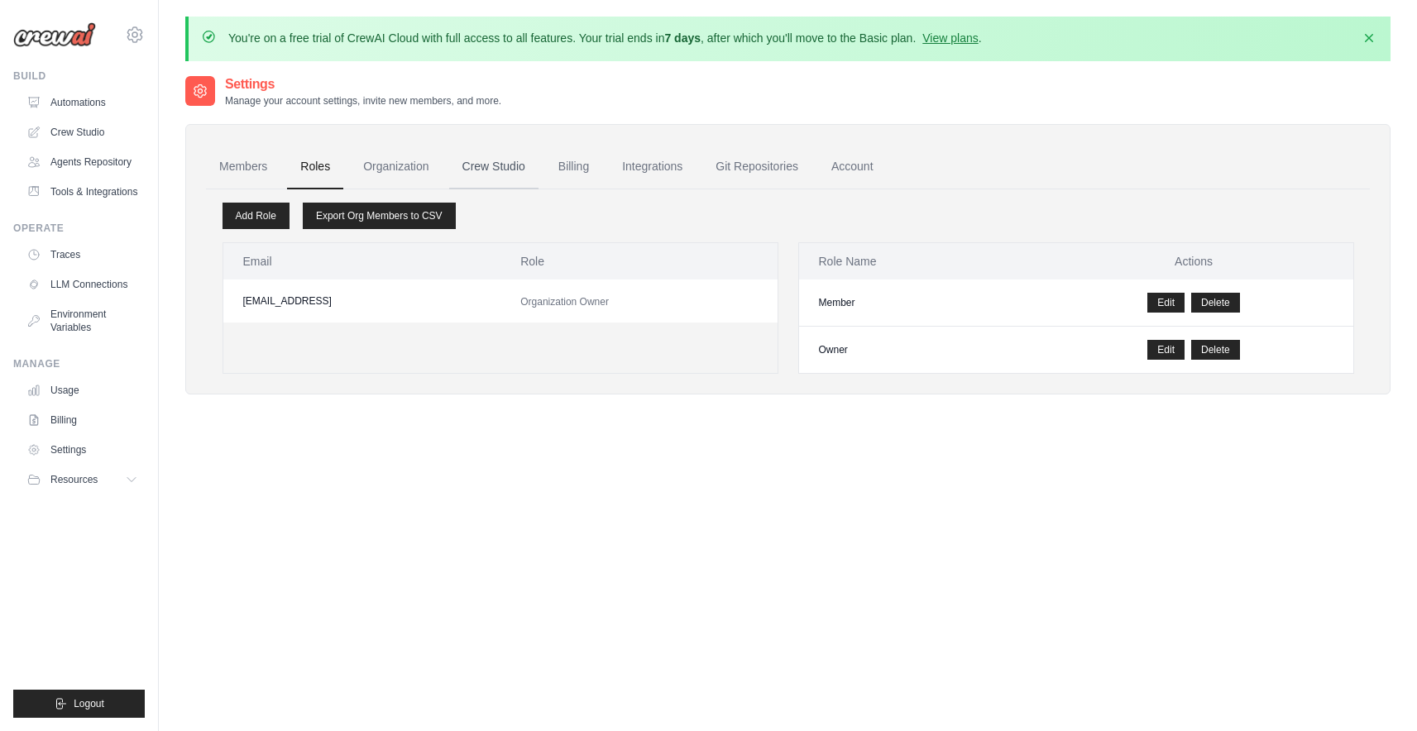
click at [488, 182] on link "Crew Studio" at bounding box center [493, 167] width 89 height 45
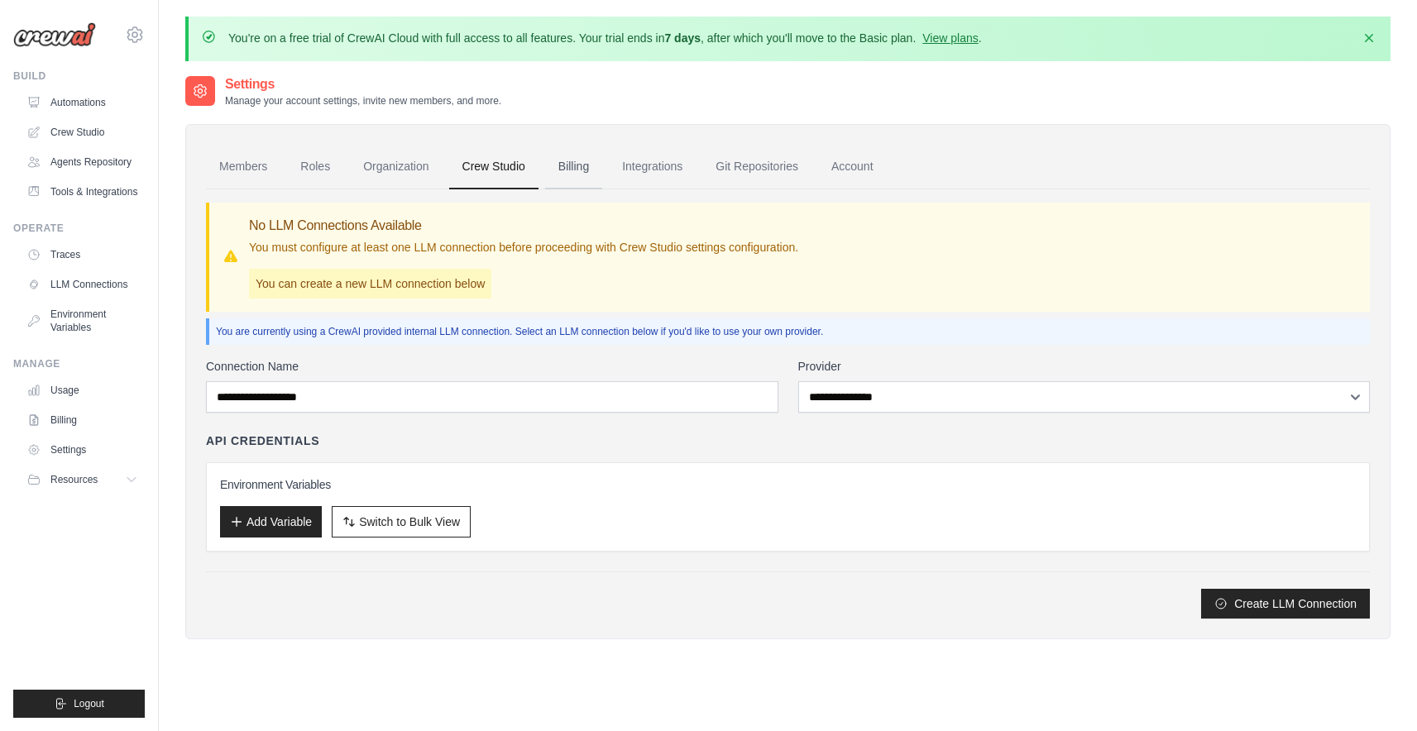
click at [560, 182] on link "Billing" at bounding box center [573, 167] width 57 height 45
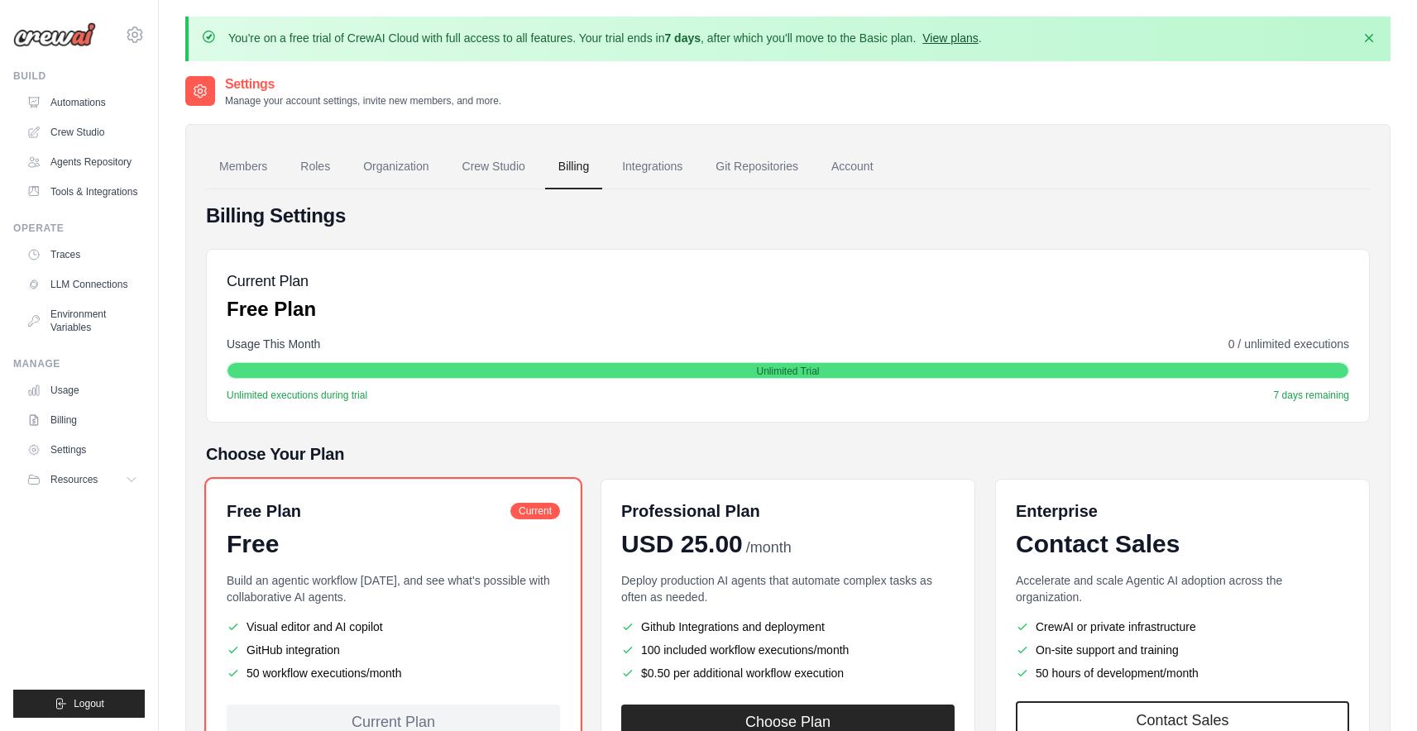
click at [937, 34] on link "View plans" at bounding box center [950, 37] width 55 height 13
click at [50, 26] on img at bounding box center [54, 34] width 83 height 25
click at [79, 24] on img at bounding box center [54, 34] width 83 height 25
